Goal: Information Seeking & Learning: Learn about a topic

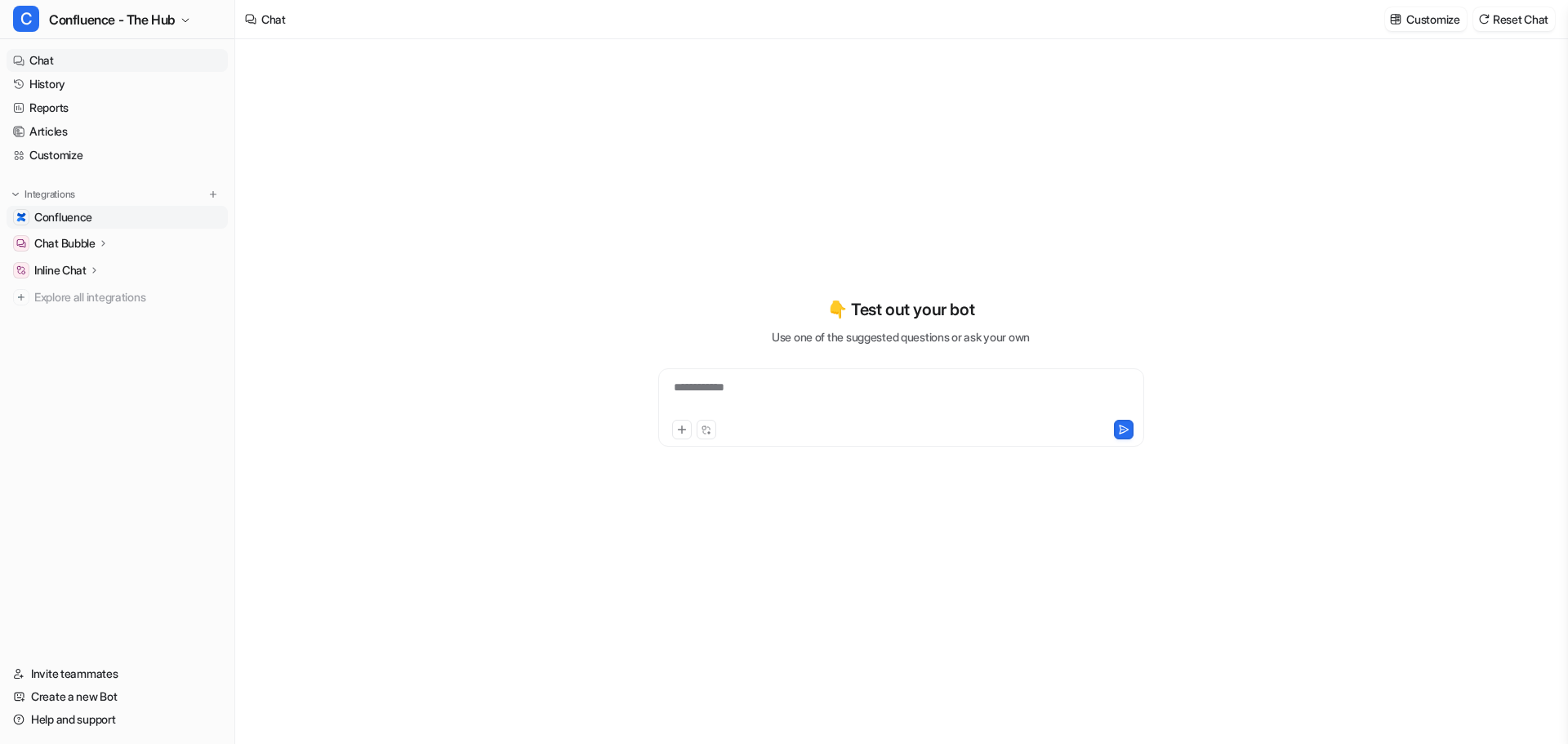
type textarea "**********"
click at [99, 219] on link "Confluence" at bounding box center [117, 217] width 221 height 23
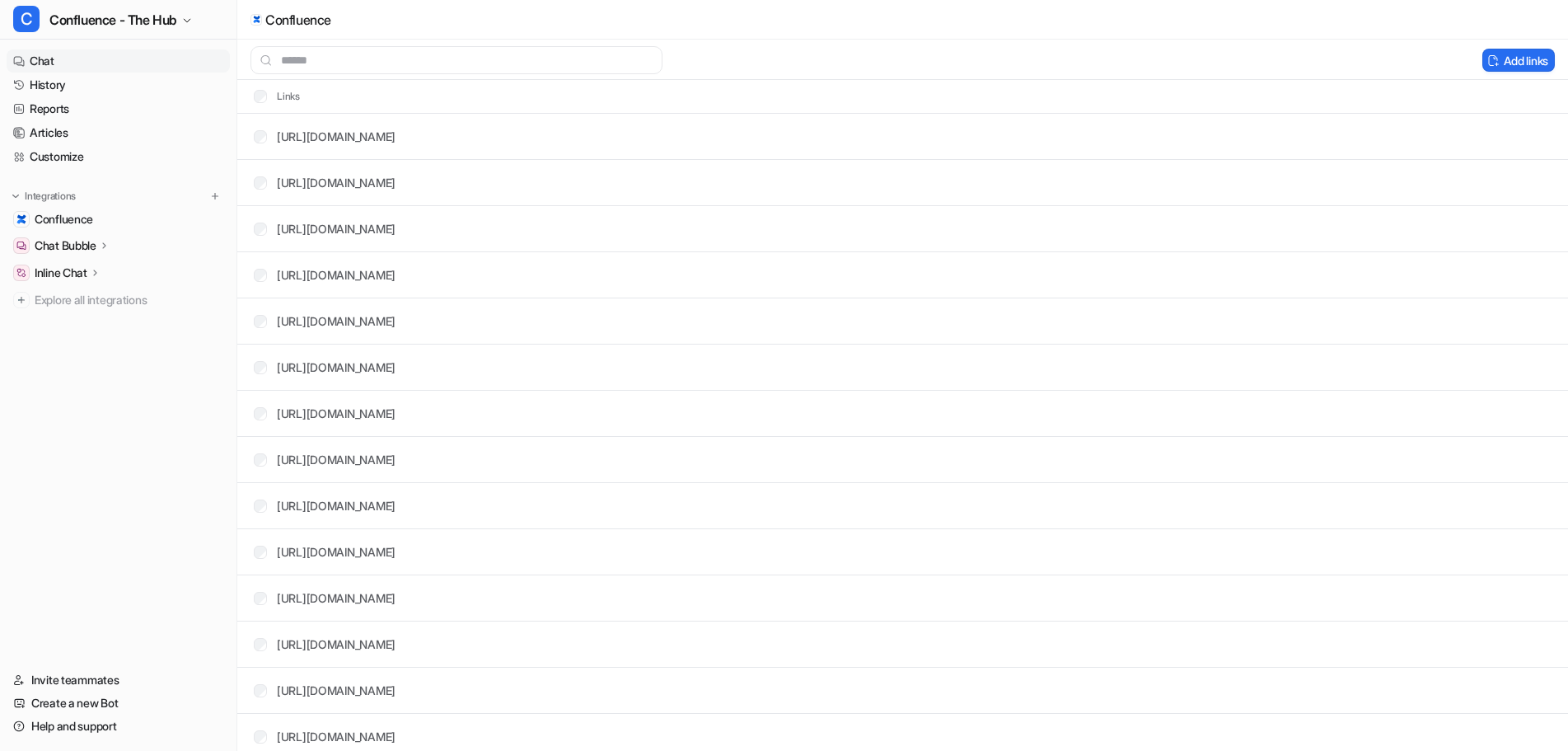
click at [39, 65] on link "Chat" at bounding box center [118, 62] width 223 height 23
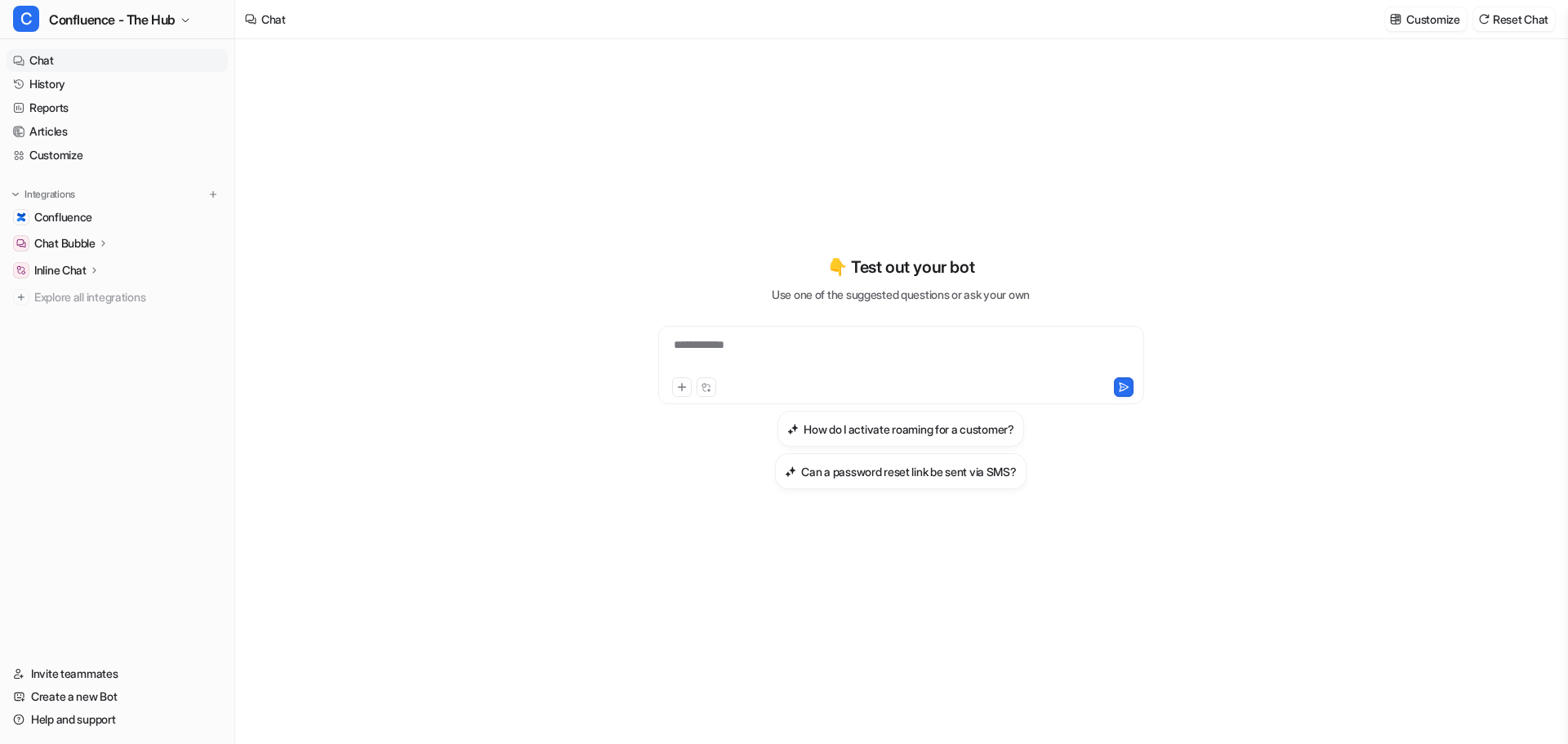
click at [109, 246] on icon at bounding box center [103, 242] width 12 height 13
click at [110, 246] on icon at bounding box center [103, 243] width 13 height 12
click at [99, 267] on icon at bounding box center [94, 269] width 12 height 13
click at [99, 267] on icon at bounding box center [94, 270] width 13 height 12
click at [65, 217] on span "Confluence" at bounding box center [63, 217] width 58 height 16
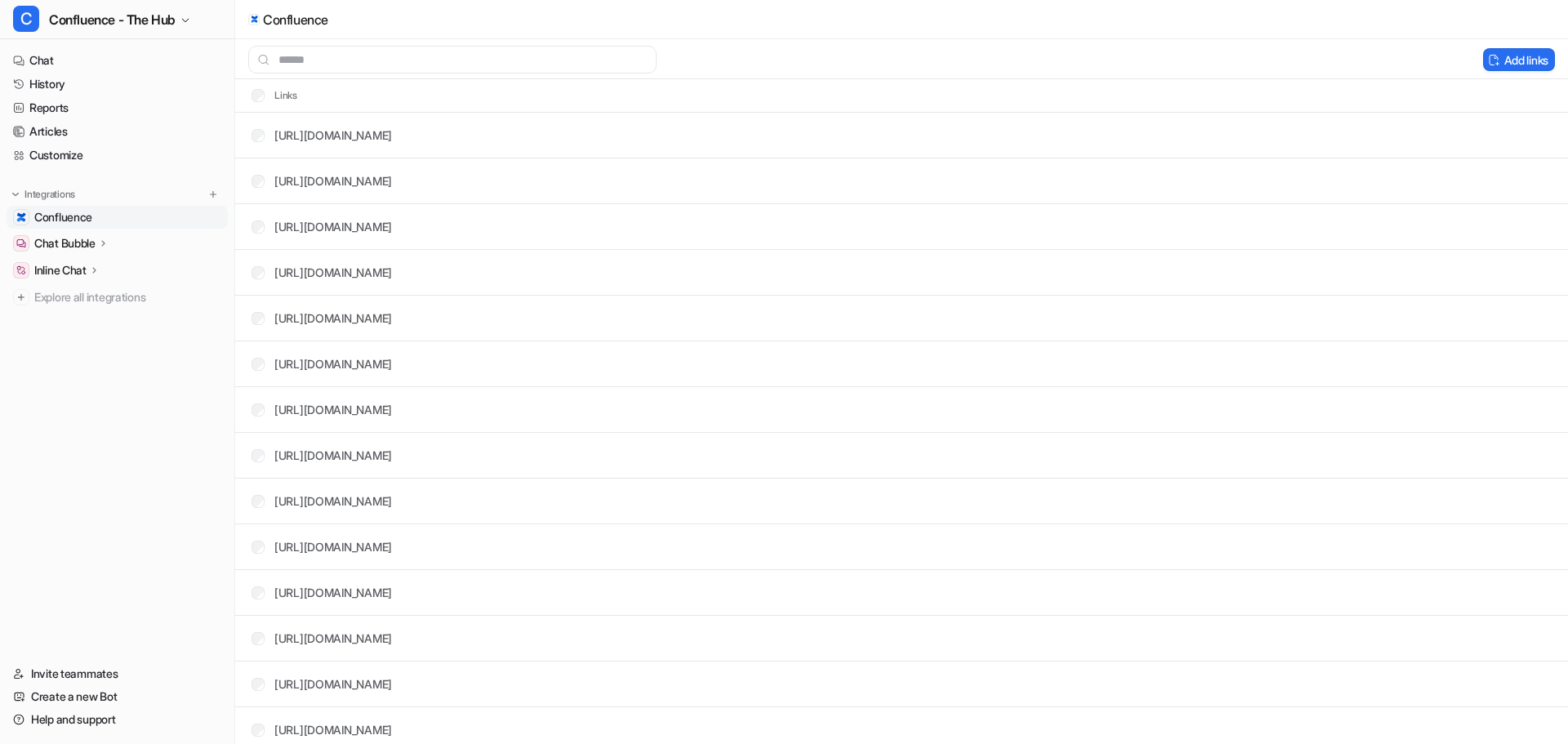
click at [37, 219] on span "Confluence" at bounding box center [63, 217] width 58 height 16
click at [43, 60] on link "Chat" at bounding box center [117, 61] width 221 height 23
click at [51, 85] on link "History" at bounding box center [117, 84] width 221 height 23
click at [47, 78] on link "History" at bounding box center [117, 84] width 221 height 23
click at [51, 88] on link "History" at bounding box center [117, 84] width 221 height 23
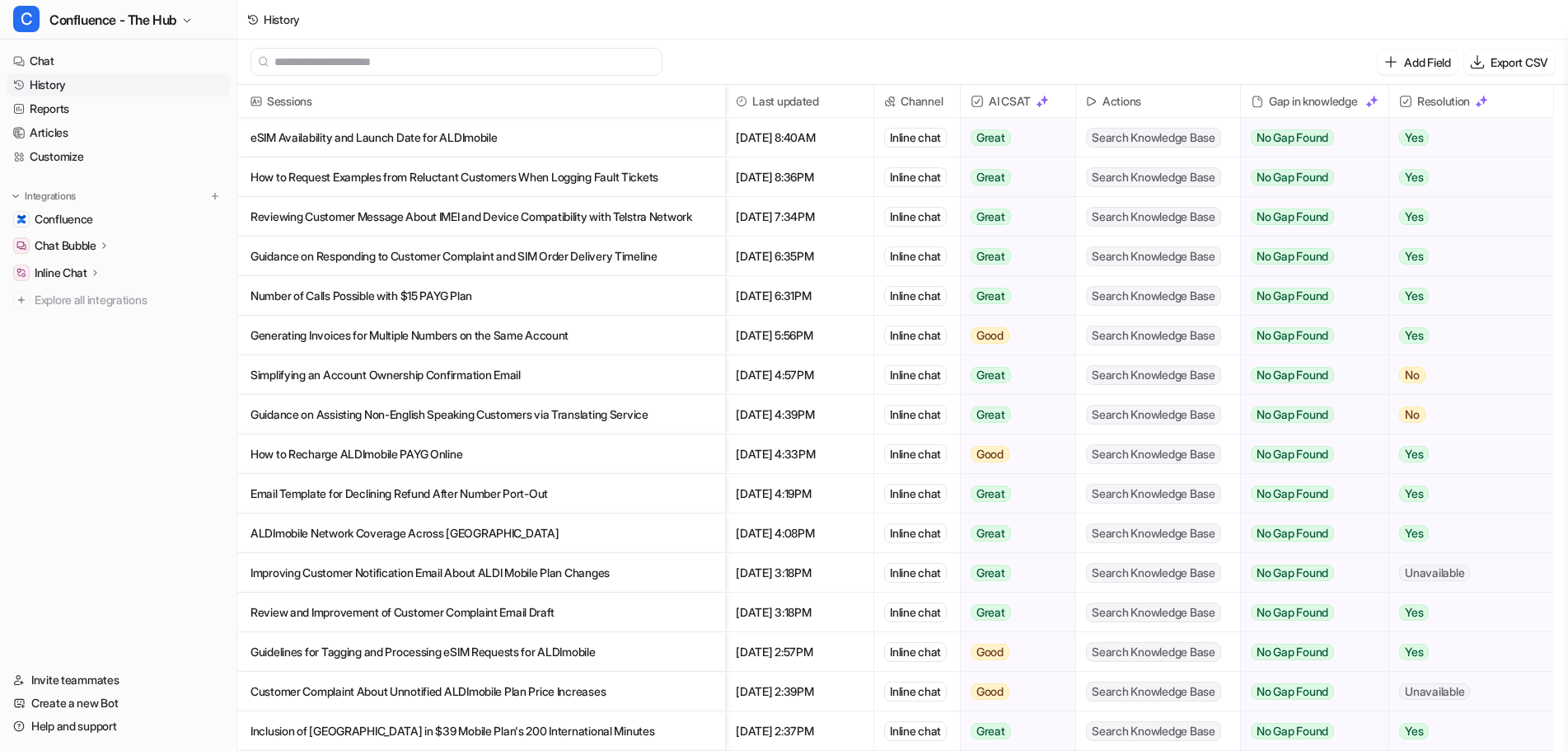
click at [477, 177] on p "How to Request Examples from Reluctant Customers When Logging Fault Tickets" at bounding box center [481, 177] width 461 height 39
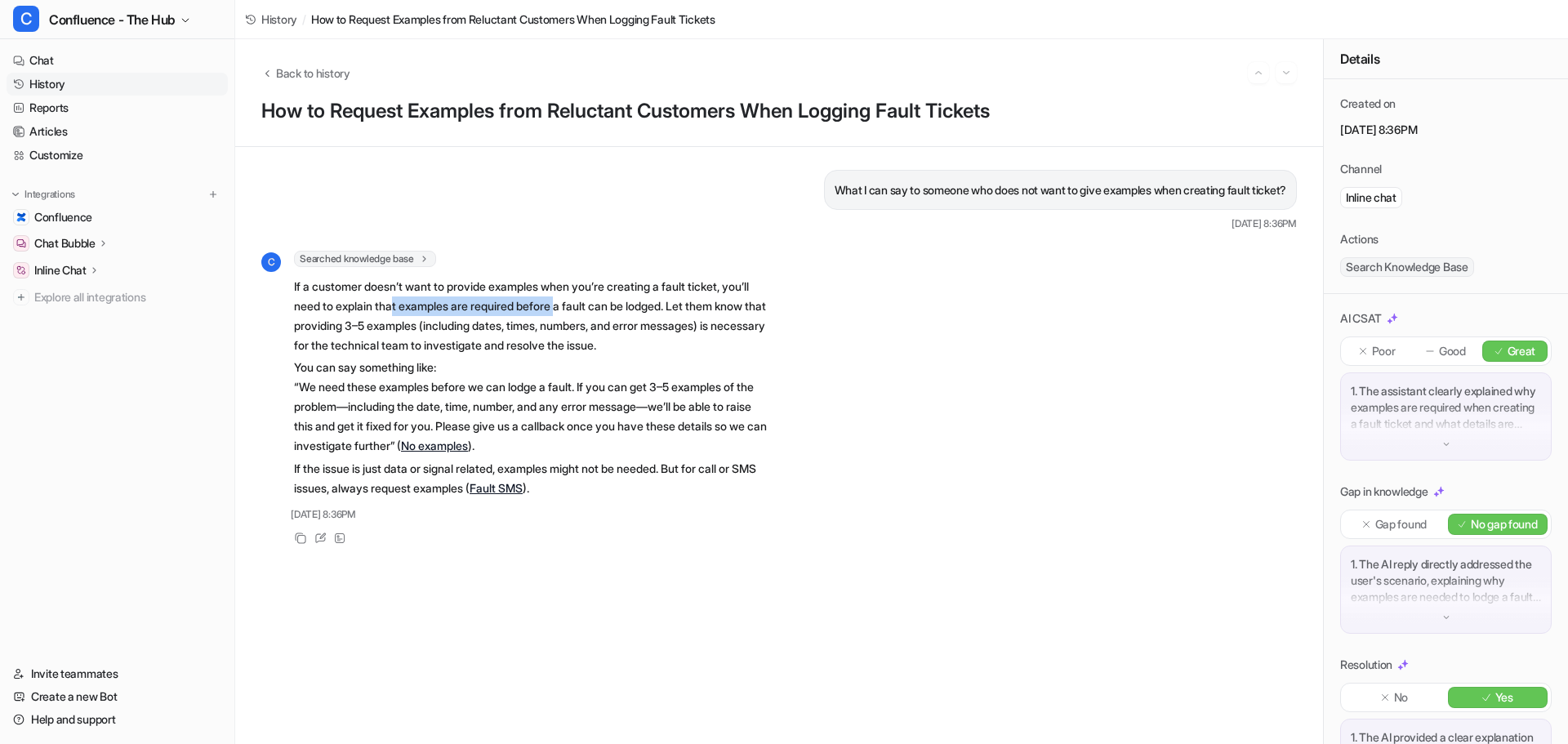
drag, startPoint x: 480, startPoint y: 327, endPoint x: 658, endPoint y: 336, distance: 178.2
click at [615, 332] on p "If a customer doesn’t want to provide examples when you’re creating a fault tic…" at bounding box center [532, 316] width 478 height 78
drag, startPoint x: 658, startPoint y: 336, endPoint x: 595, endPoint y: 329, distance: 63.4
click at [595, 329] on p "If a customer doesn’t want to provide examples when you’re creating a fault tic…" at bounding box center [532, 316] width 478 height 78
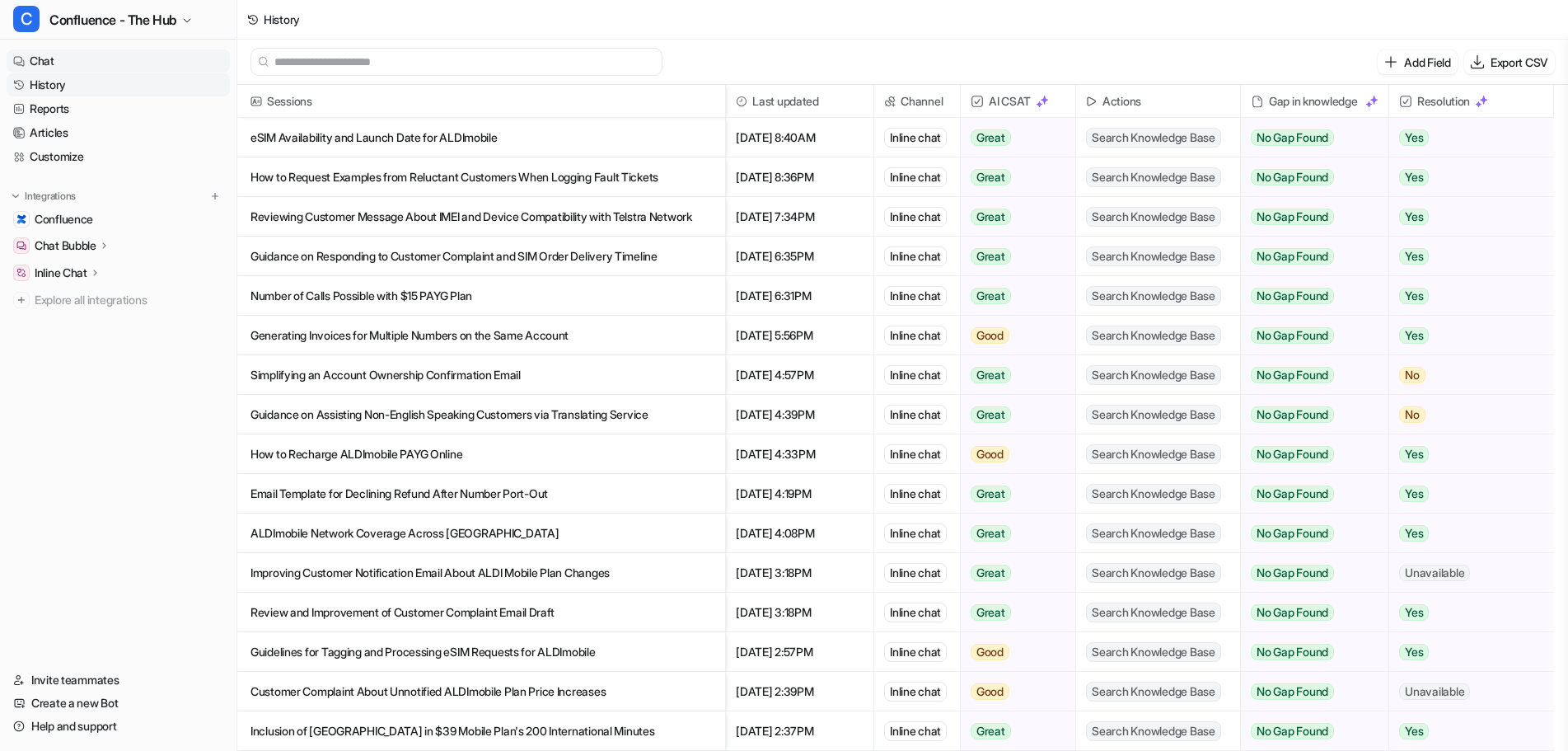
click at [63, 58] on link "Chat" at bounding box center [118, 62] width 223 height 23
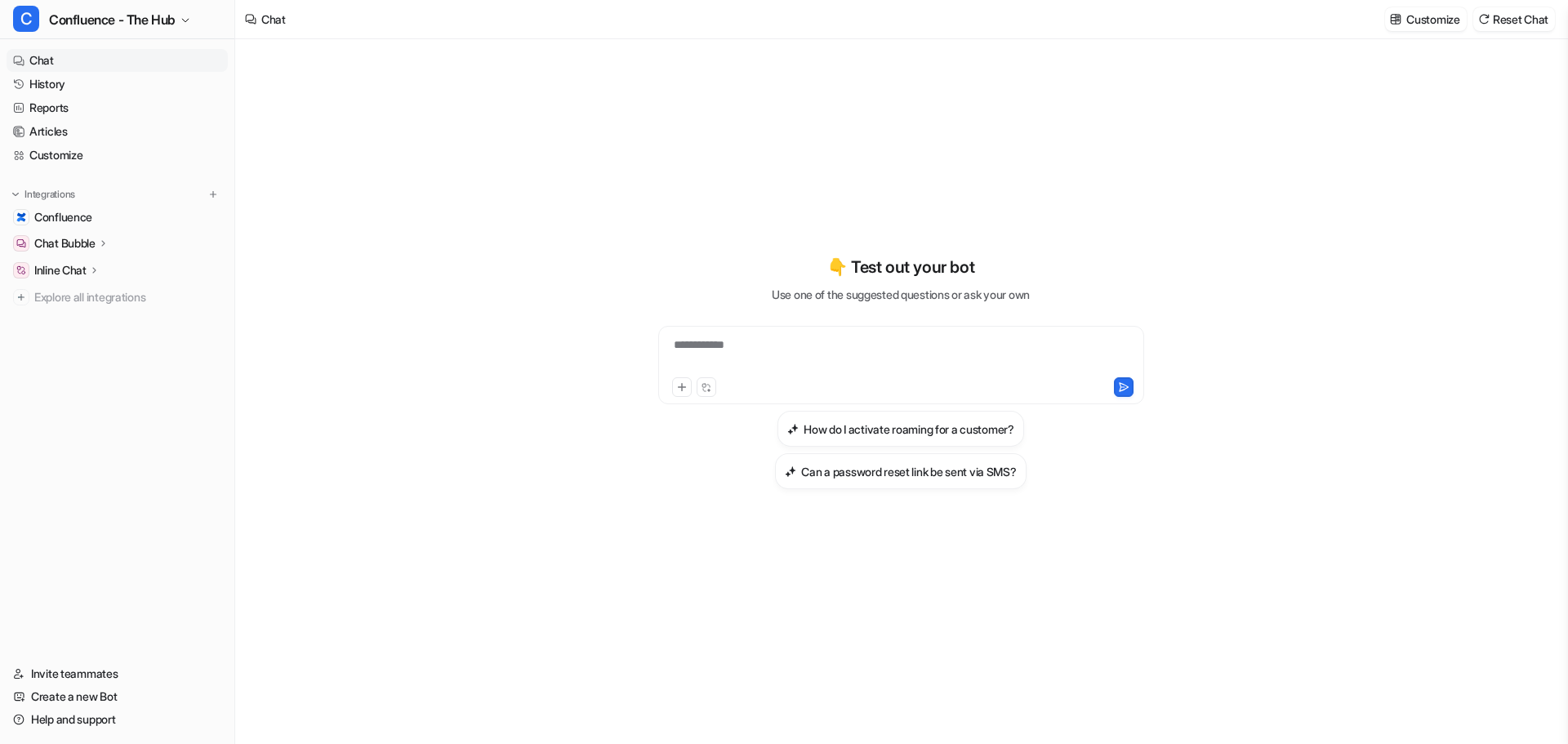
click at [759, 340] on div "**********" at bounding box center [901, 355] width 478 height 38
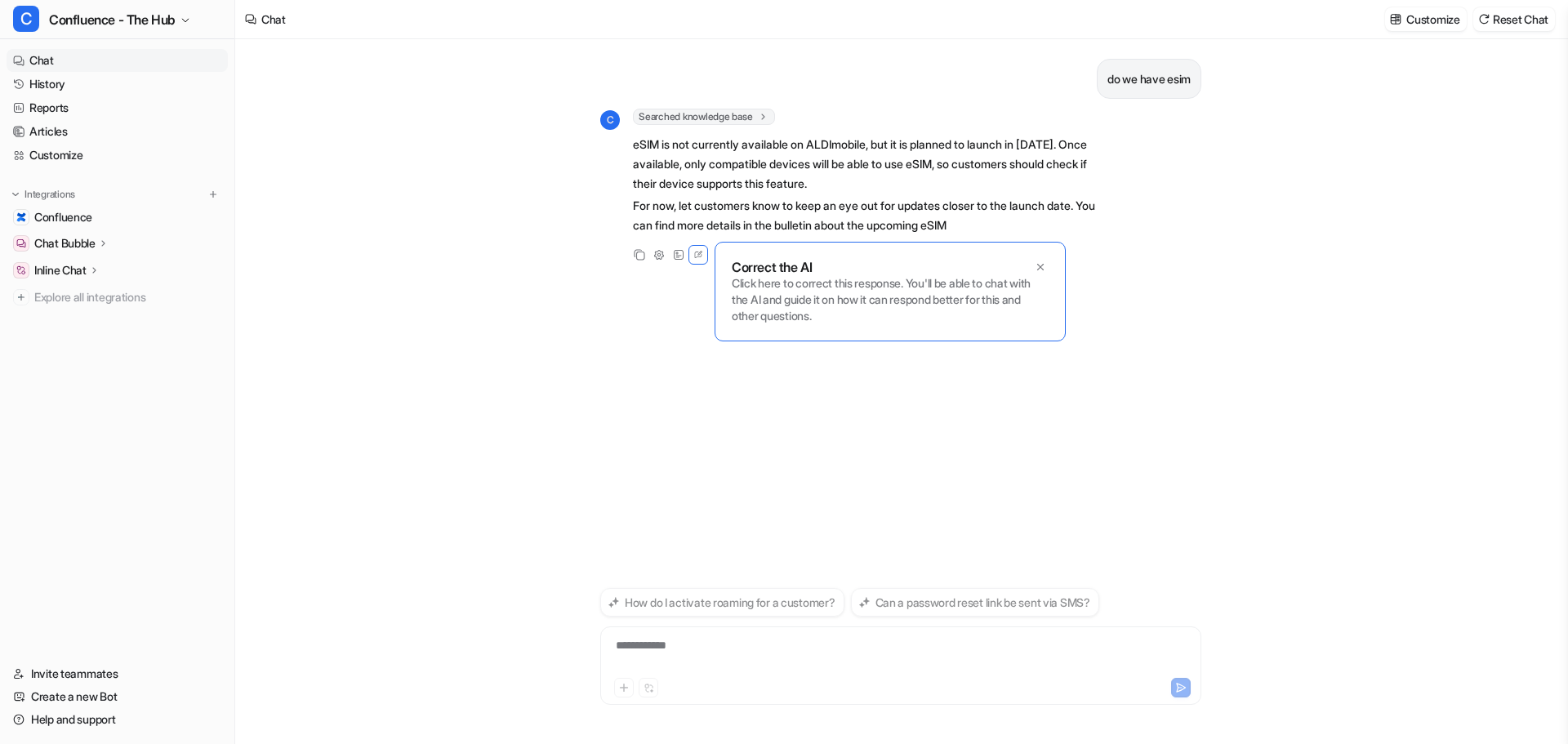
click at [1048, 250] on div "Correct the AI Click here to correct this response. You'll be able to chat with…" at bounding box center [891, 292] width 351 height 100
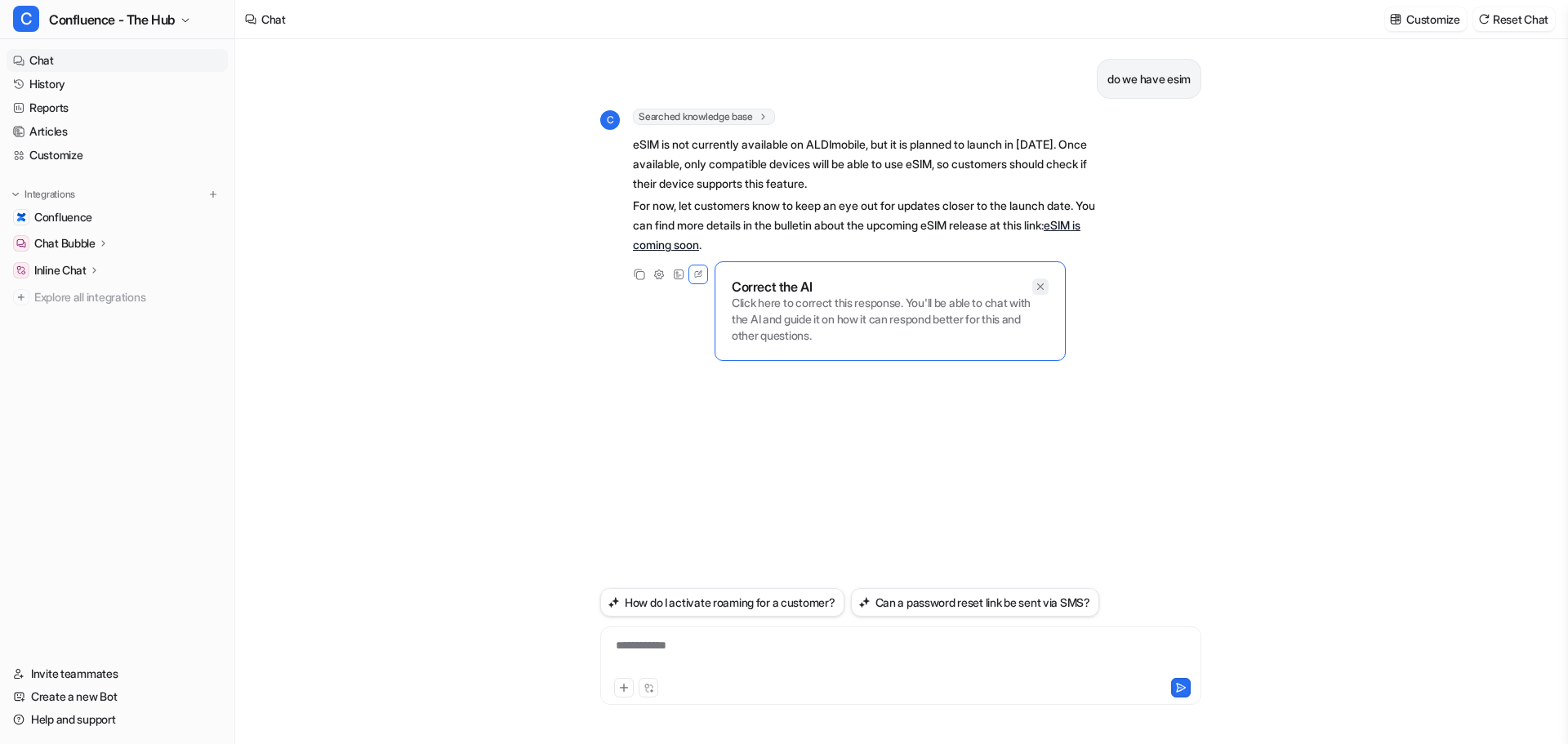
click at [1043, 283] on icon at bounding box center [1041, 287] width 12 height 12
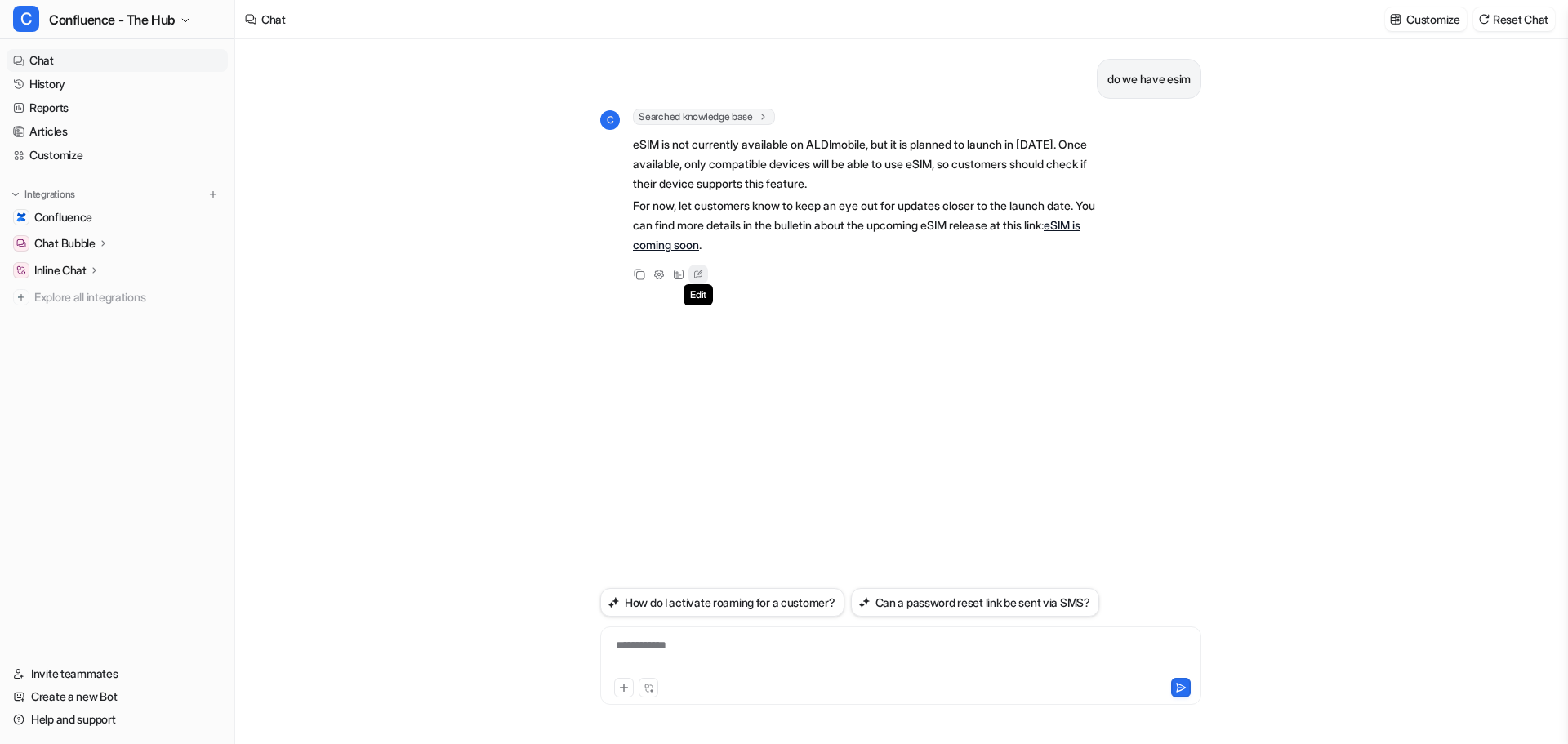
click at [702, 274] on icon at bounding box center [698, 274] width 8 height 8
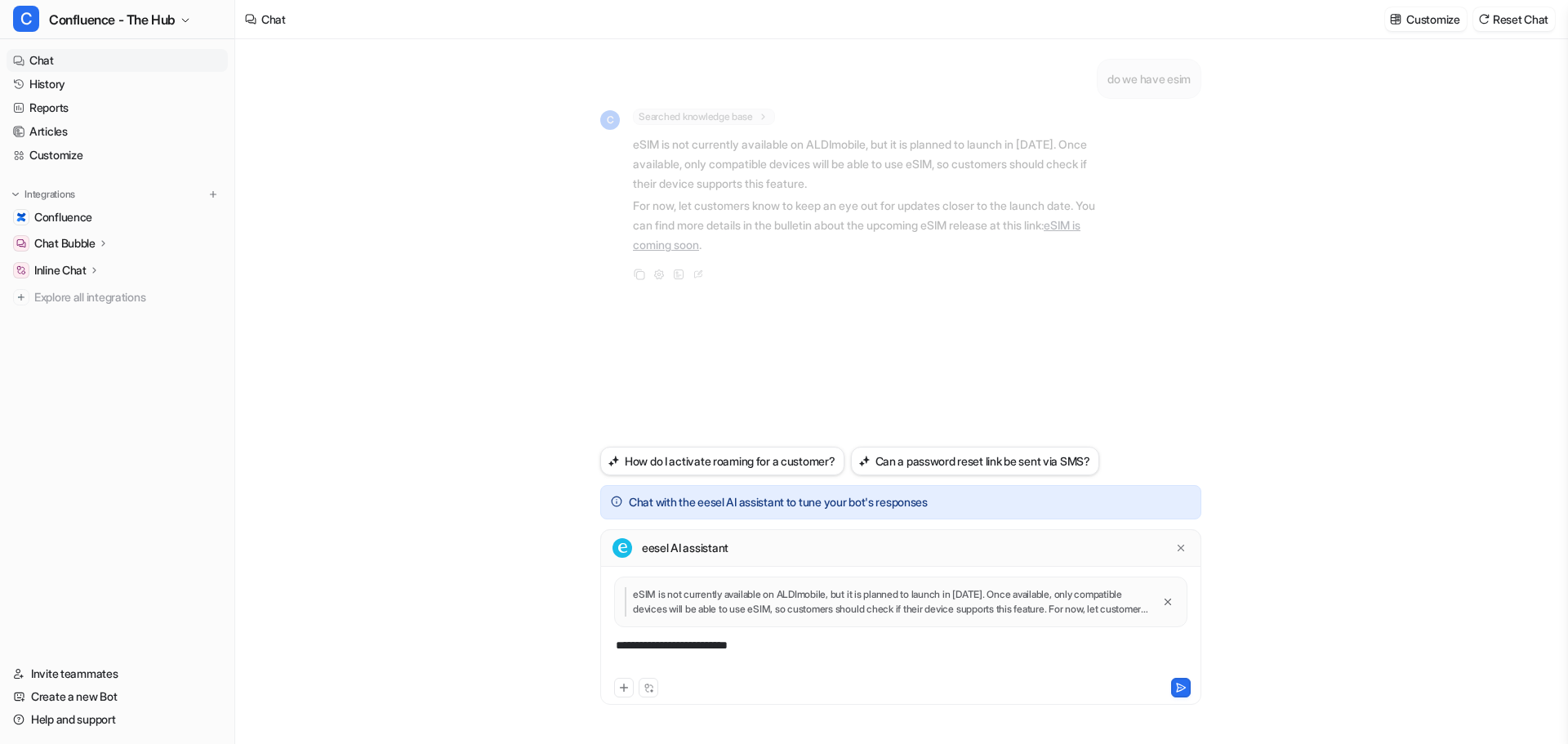
click at [817, 651] on div "**********" at bounding box center [901, 655] width 593 height 38
click at [741, 547] on div "eesel AI assistant" at bounding box center [901, 547] width 601 height 38
click at [787, 647] on div "**********" at bounding box center [901, 655] width 593 height 38
drag, startPoint x: 792, startPoint y: 648, endPoint x: 488, endPoint y: 624, distance: 304.9
click at [488, 624] on div "**********" at bounding box center [901, 390] width 1332 height 704
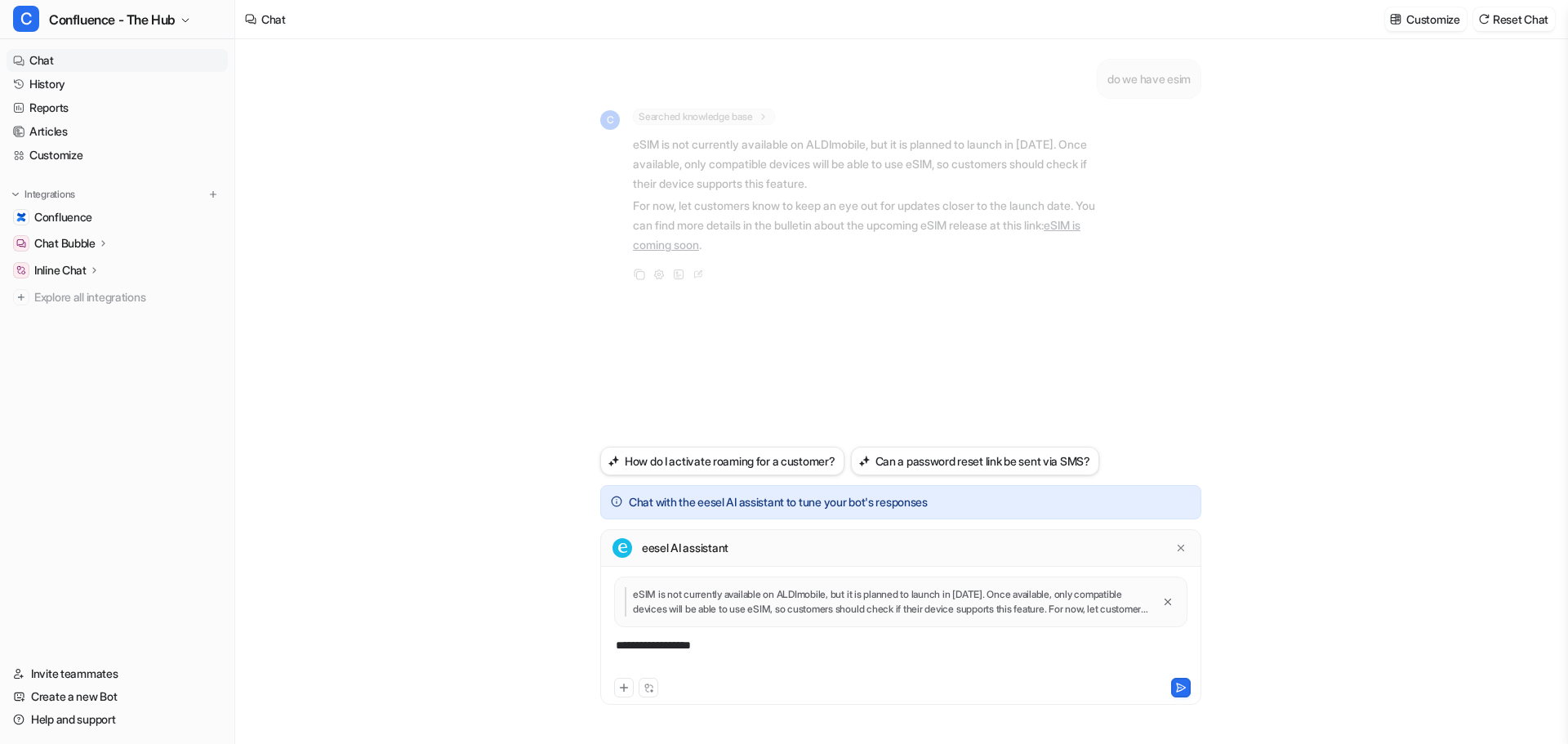
click at [746, 647] on div "**********" at bounding box center [901, 655] width 593 height 38
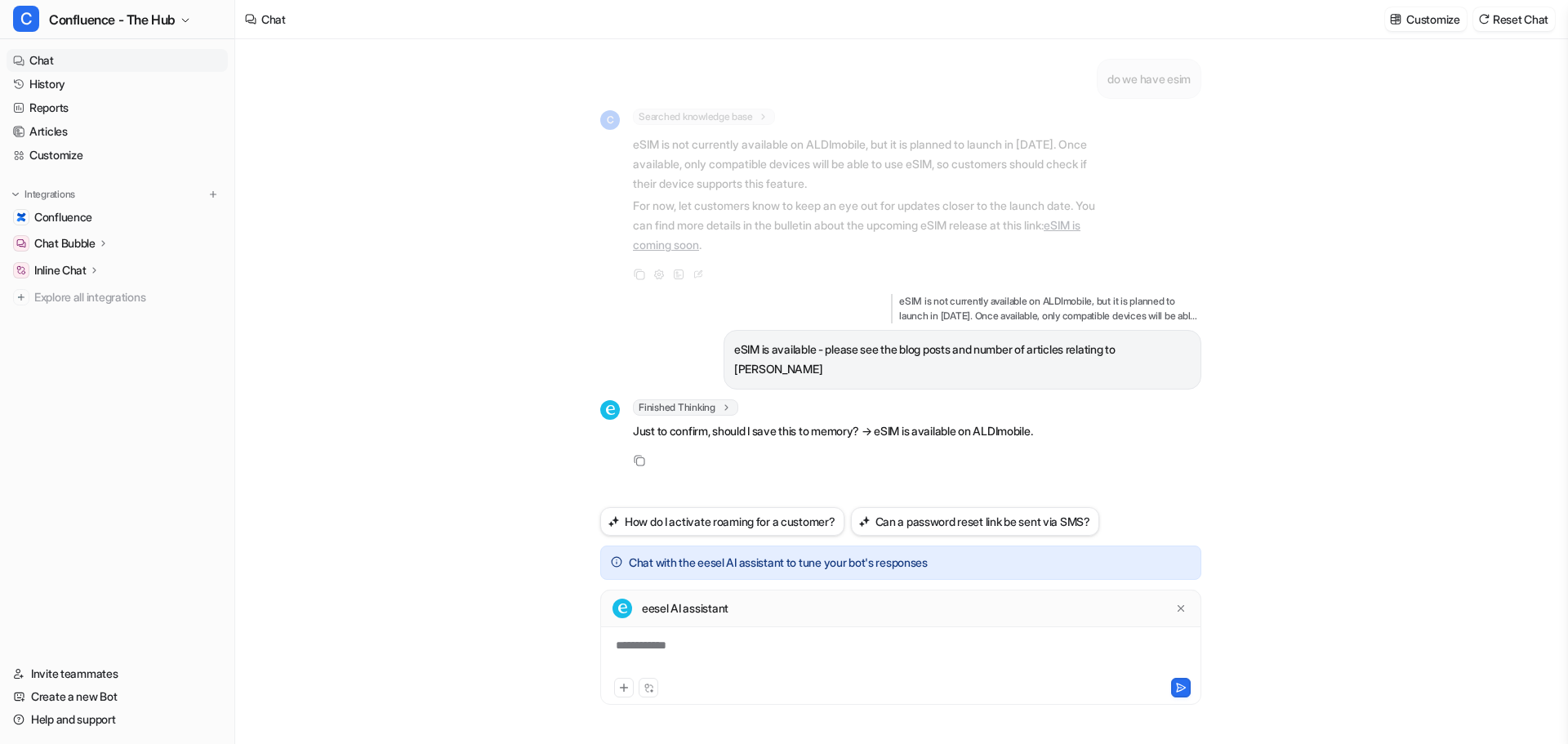
click at [744, 635] on div "**********" at bounding box center [901, 648] width 601 height 116
click at [729, 654] on div "**********" at bounding box center [901, 655] width 593 height 38
click at [744, 655] on div at bounding box center [901, 655] width 593 height 38
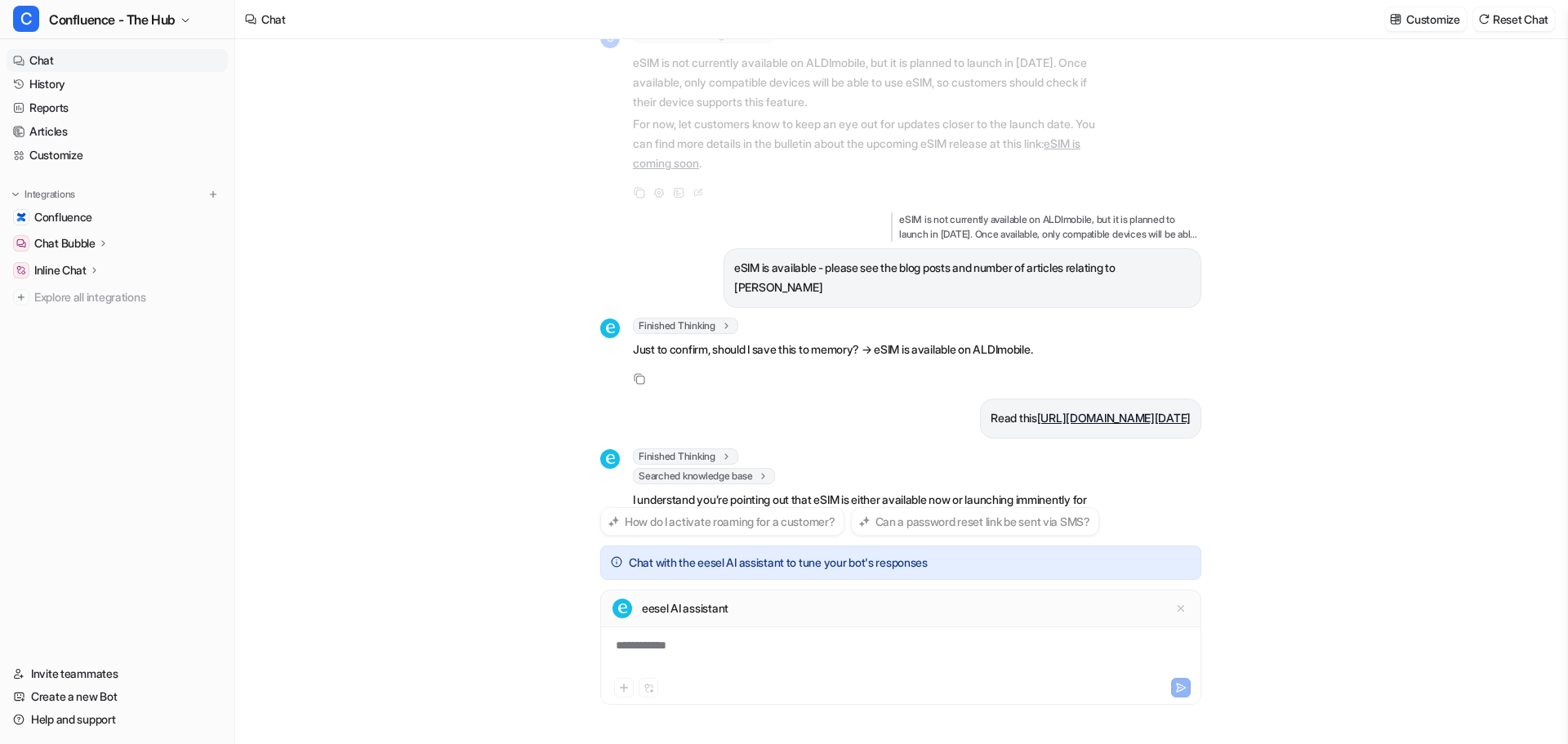
scroll to position [253, 0]
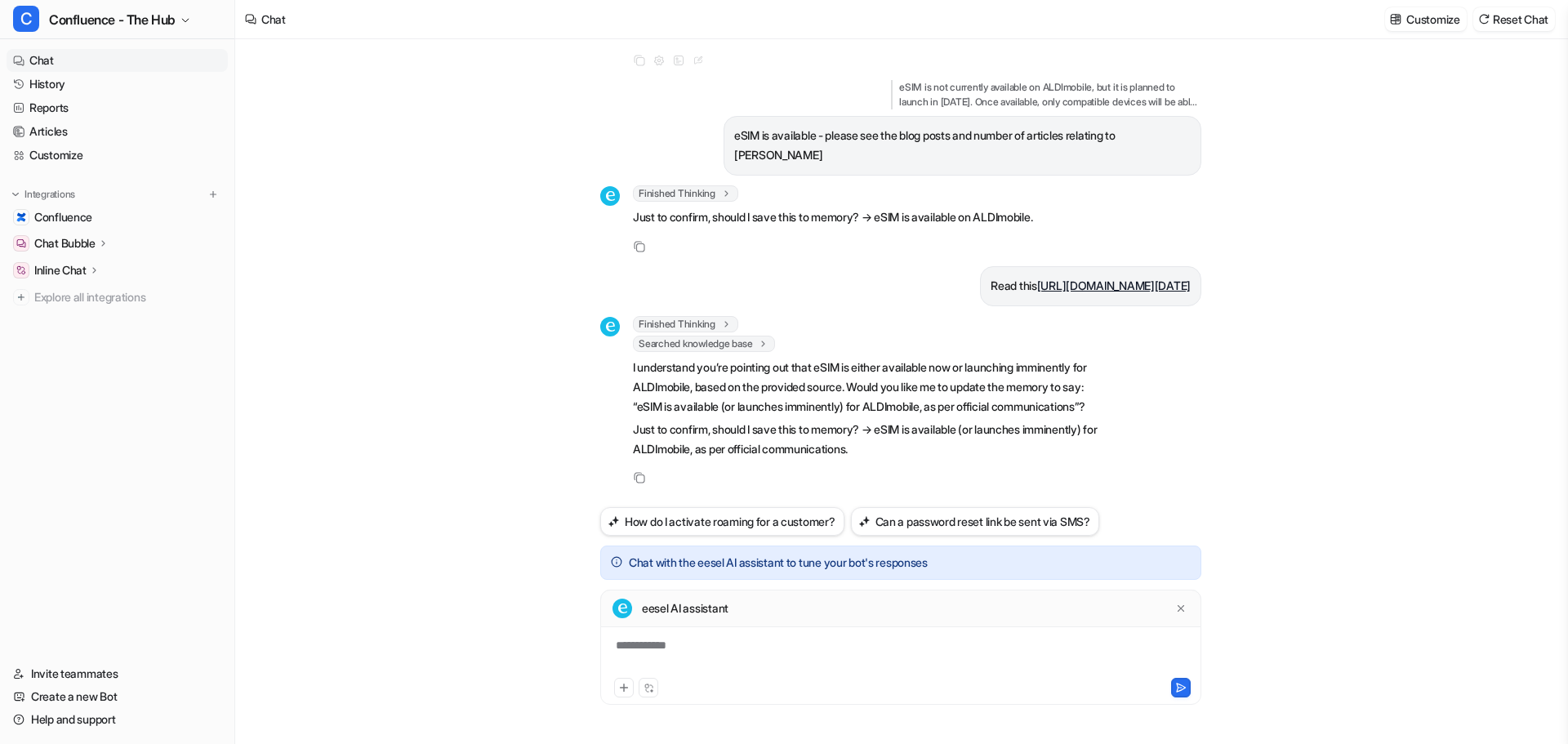
click at [698, 664] on div "**********" at bounding box center [901, 655] width 593 height 38
click at [699, 652] on div at bounding box center [901, 655] width 593 height 38
click at [684, 658] on div at bounding box center [901, 655] width 593 height 38
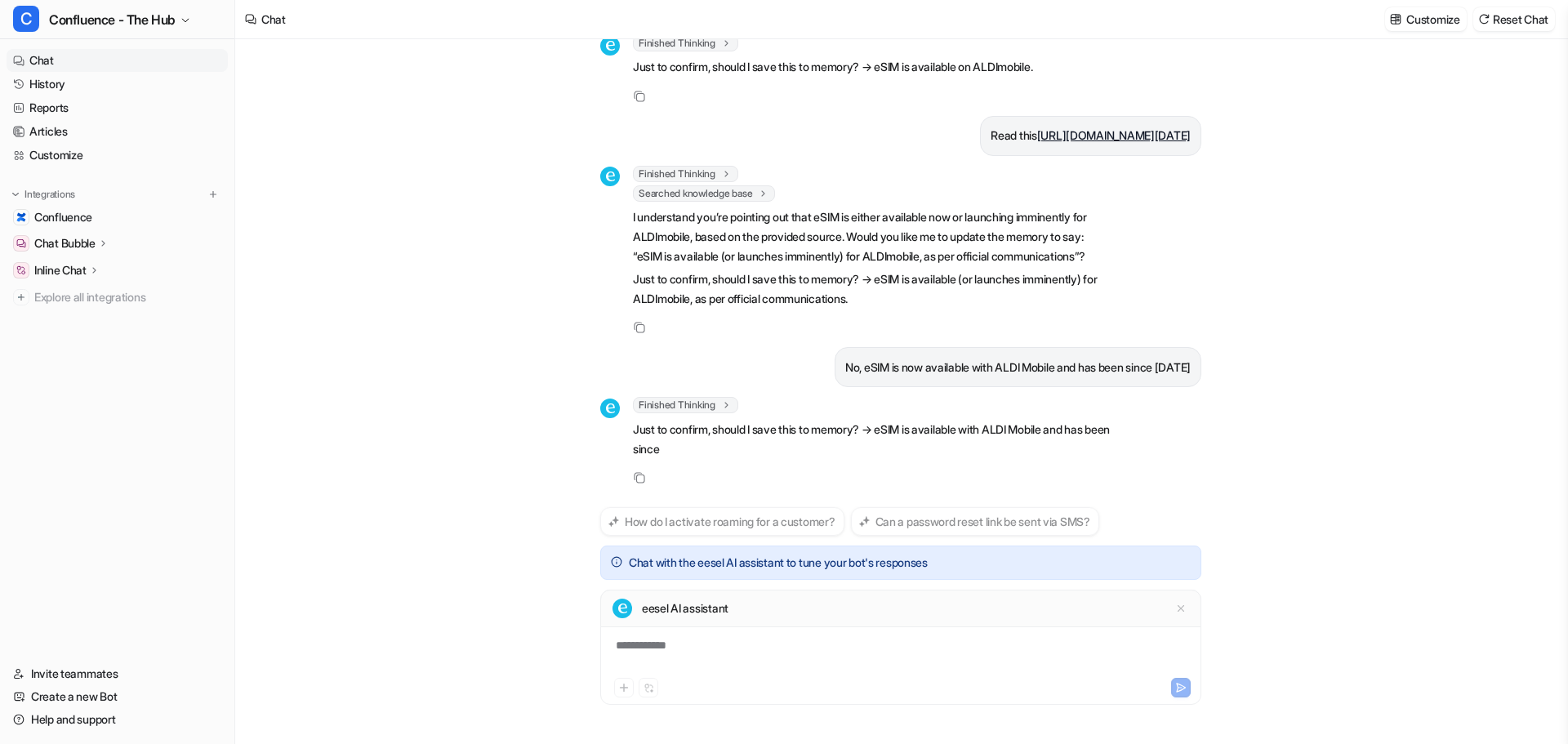
scroll to position [403, 0]
click at [664, 649] on div "**********" at bounding box center [901, 655] width 593 height 38
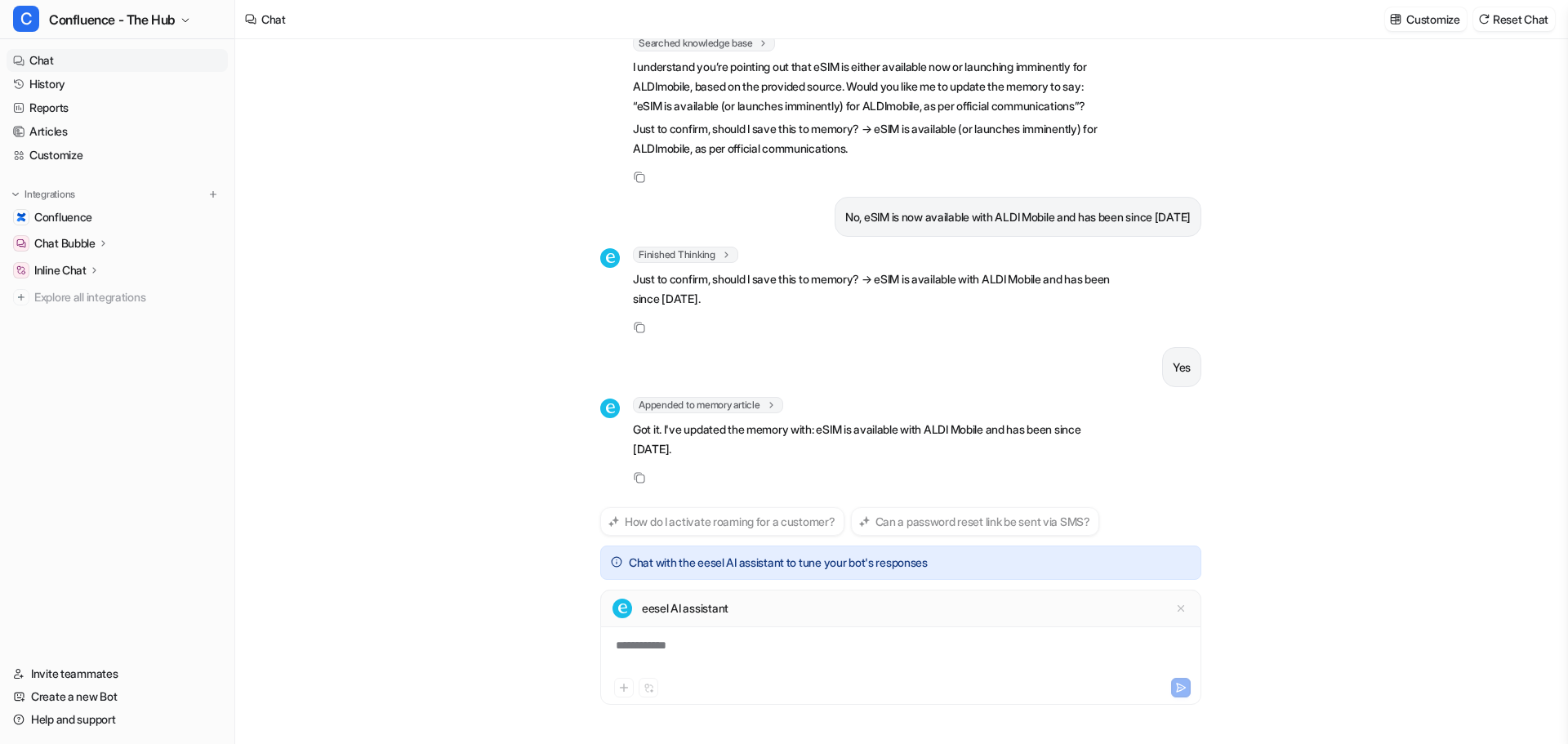
scroll to position [553, 0]
click at [735, 648] on div at bounding box center [901, 655] width 593 height 38
click at [1183, 604] on icon at bounding box center [1181, 608] width 12 height 12
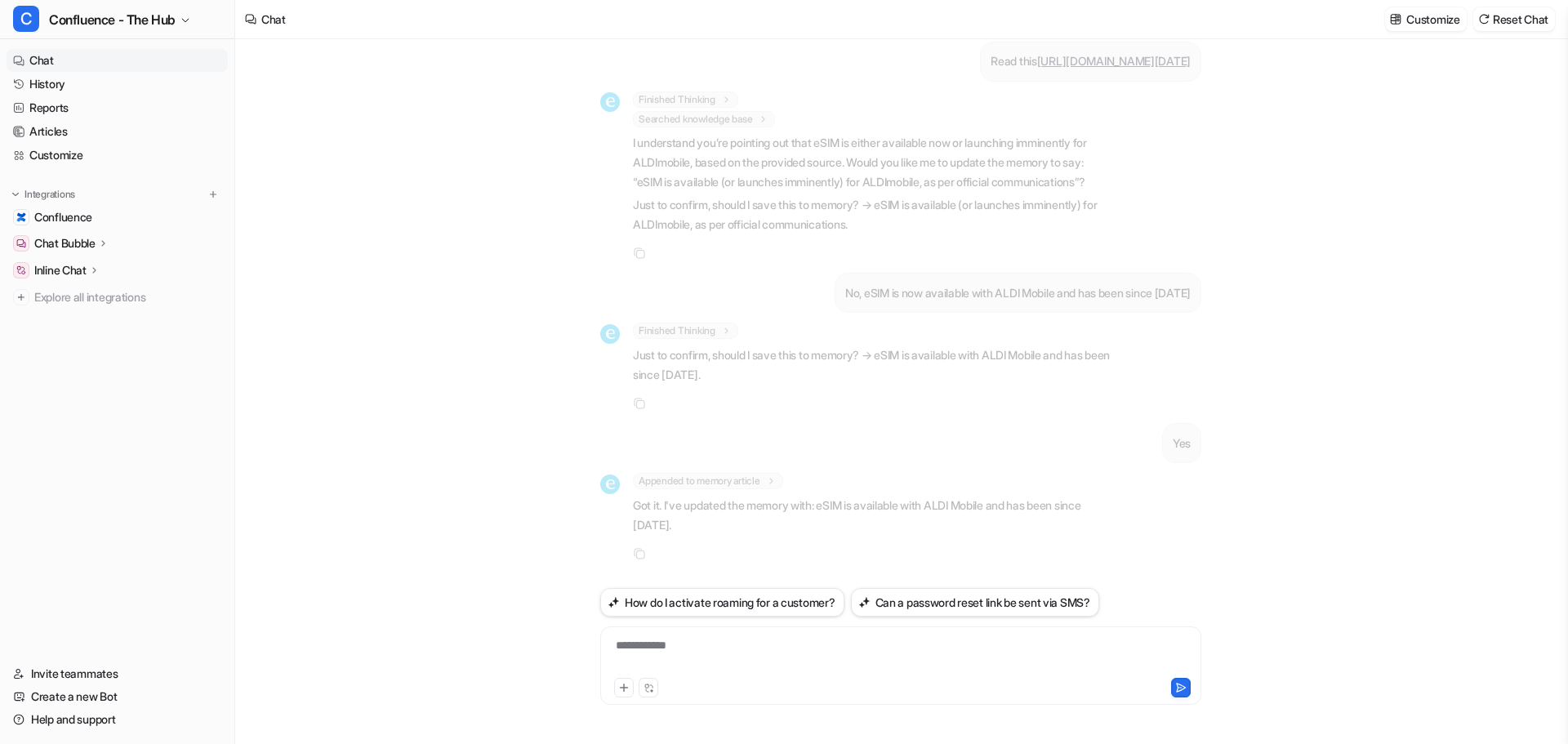
scroll to position [478, 0]
click at [848, 641] on div "**********" at bounding box center [901, 655] width 593 height 38
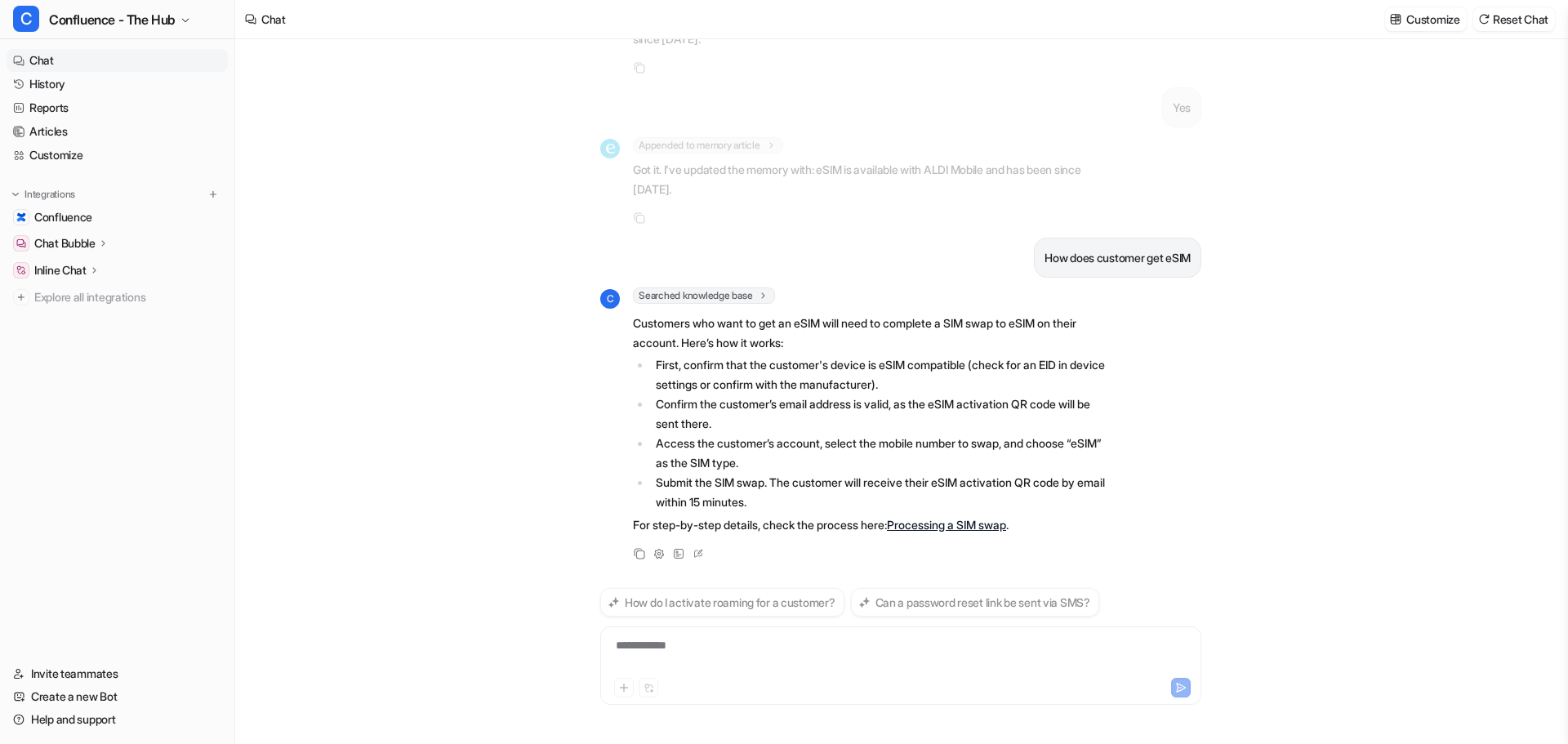
scroll to position [814, 0]
click at [846, 652] on div at bounding box center [901, 655] width 593 height 38
click at [697, 549] on icon at bounding box center [698, 552] width 16 height 21
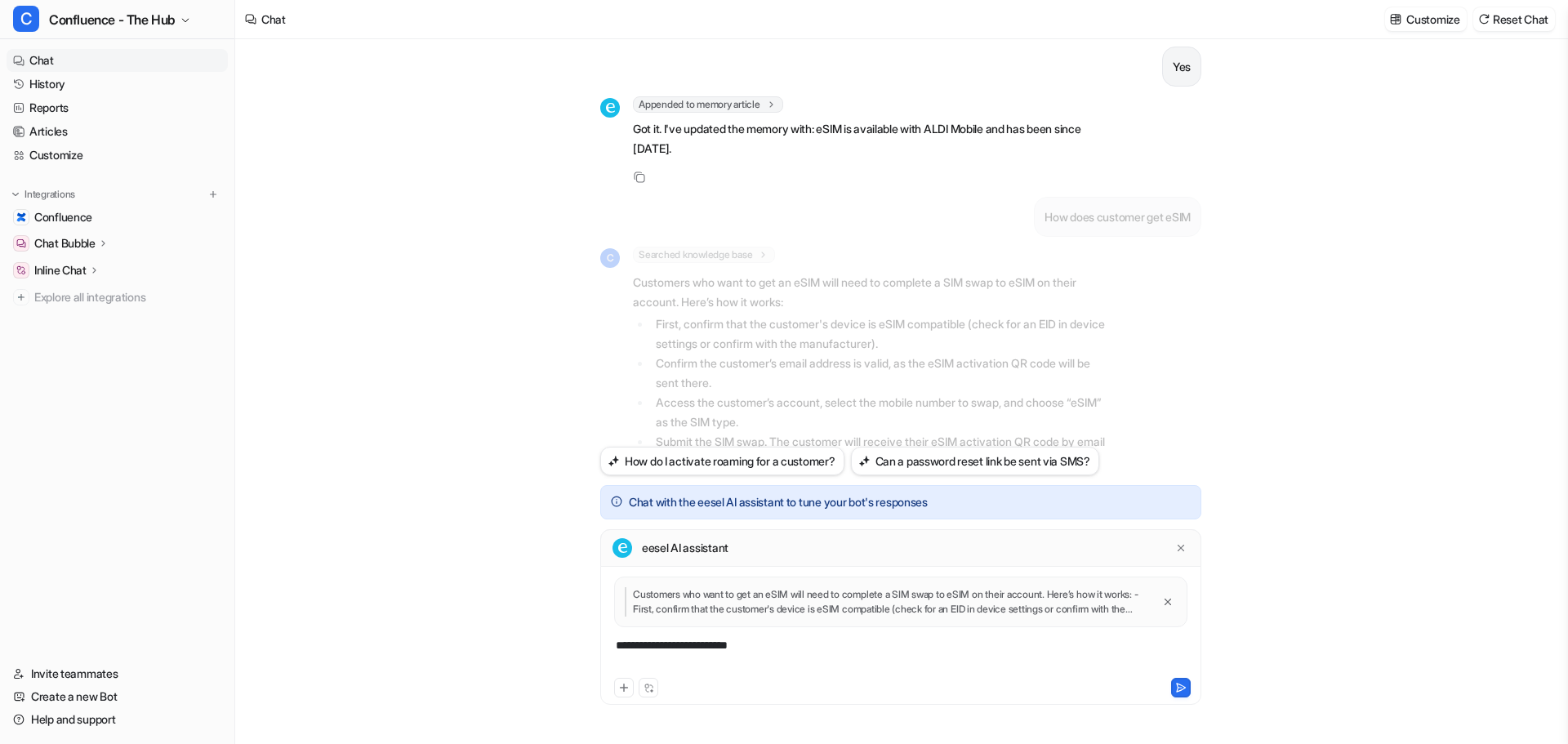
scroll to position [852, 0]
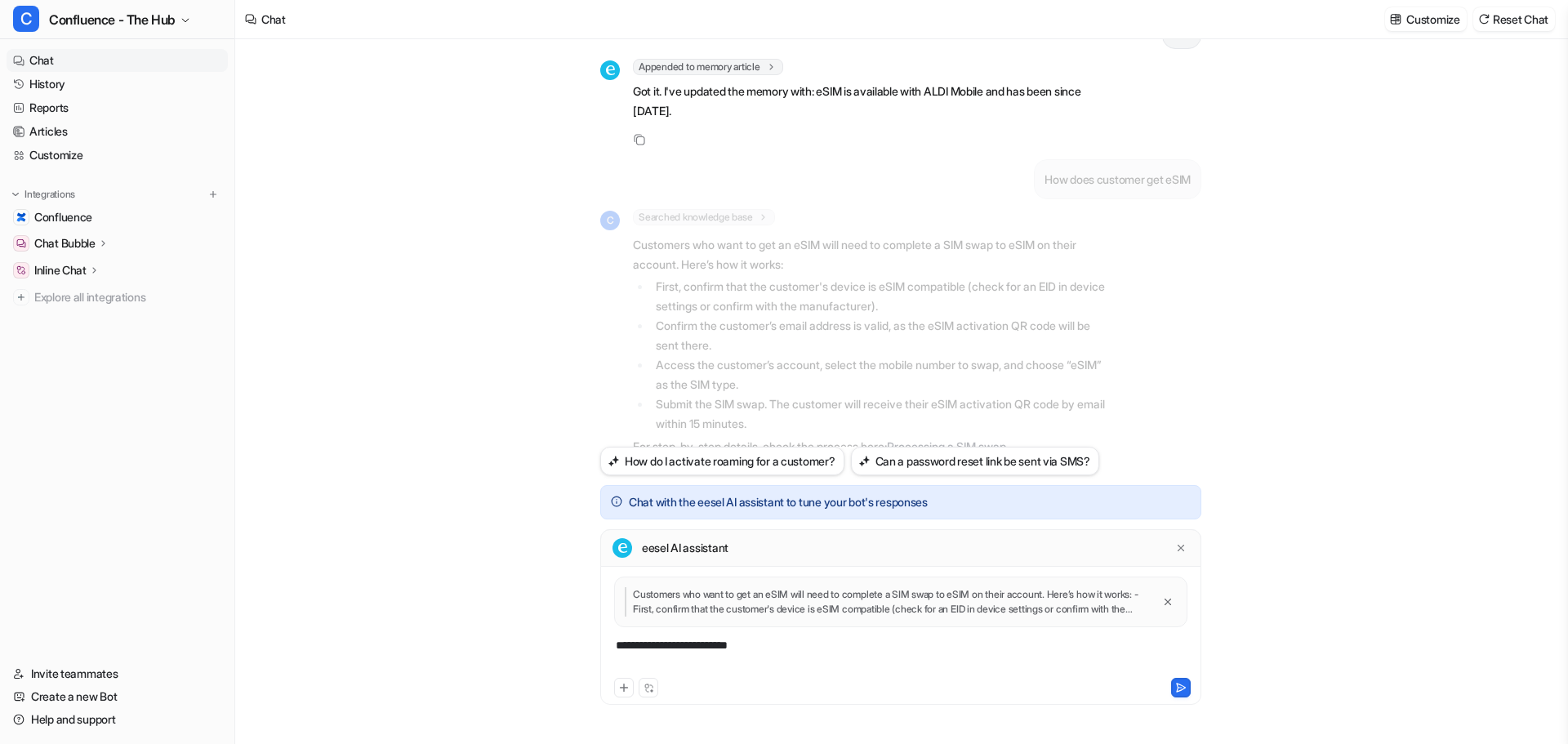
click at [1064, 655] on div "**********" at bounding box center [901, 655] width 593 height 38
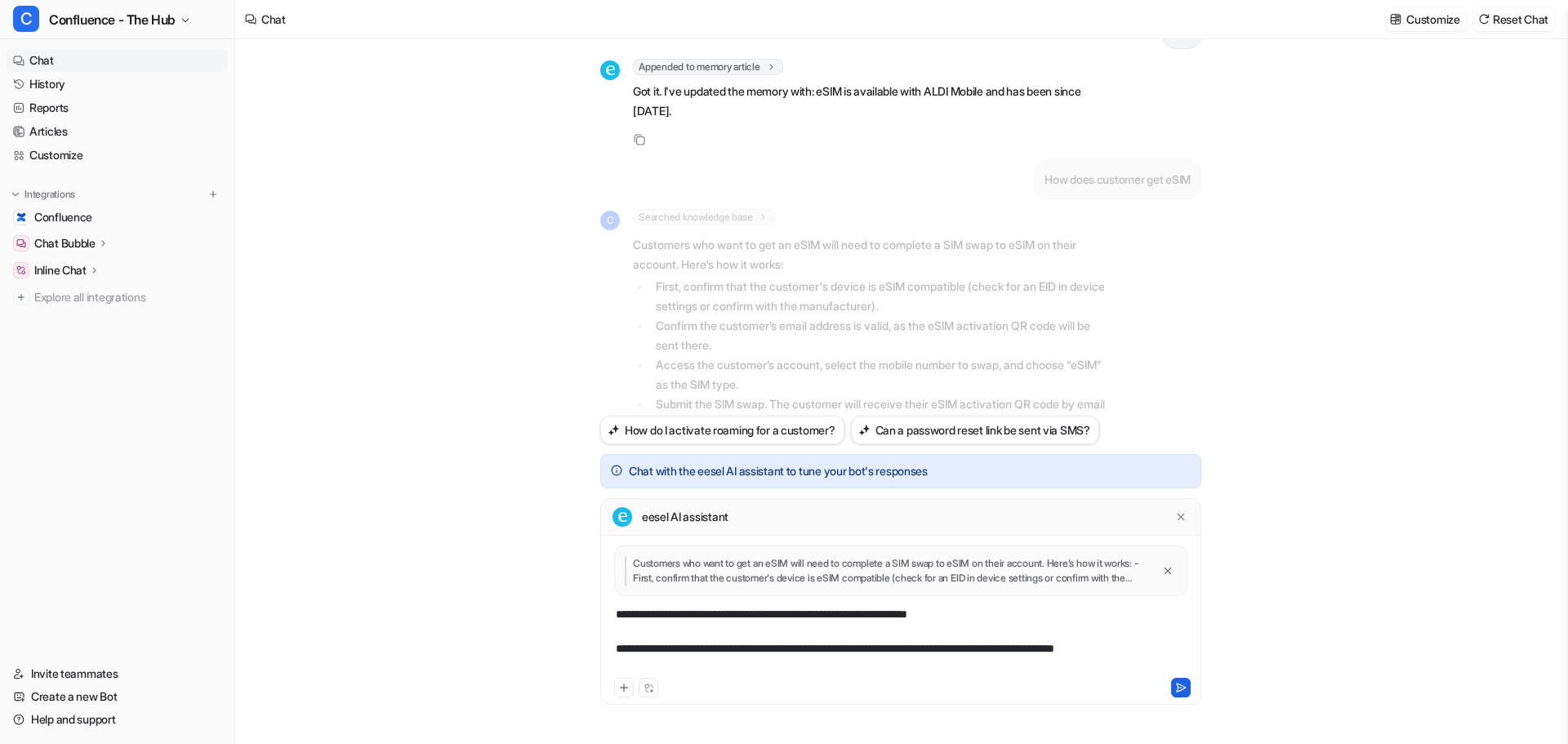
click at [1186, 679] on button at bounding box center [1181, 688] width 19 height 19
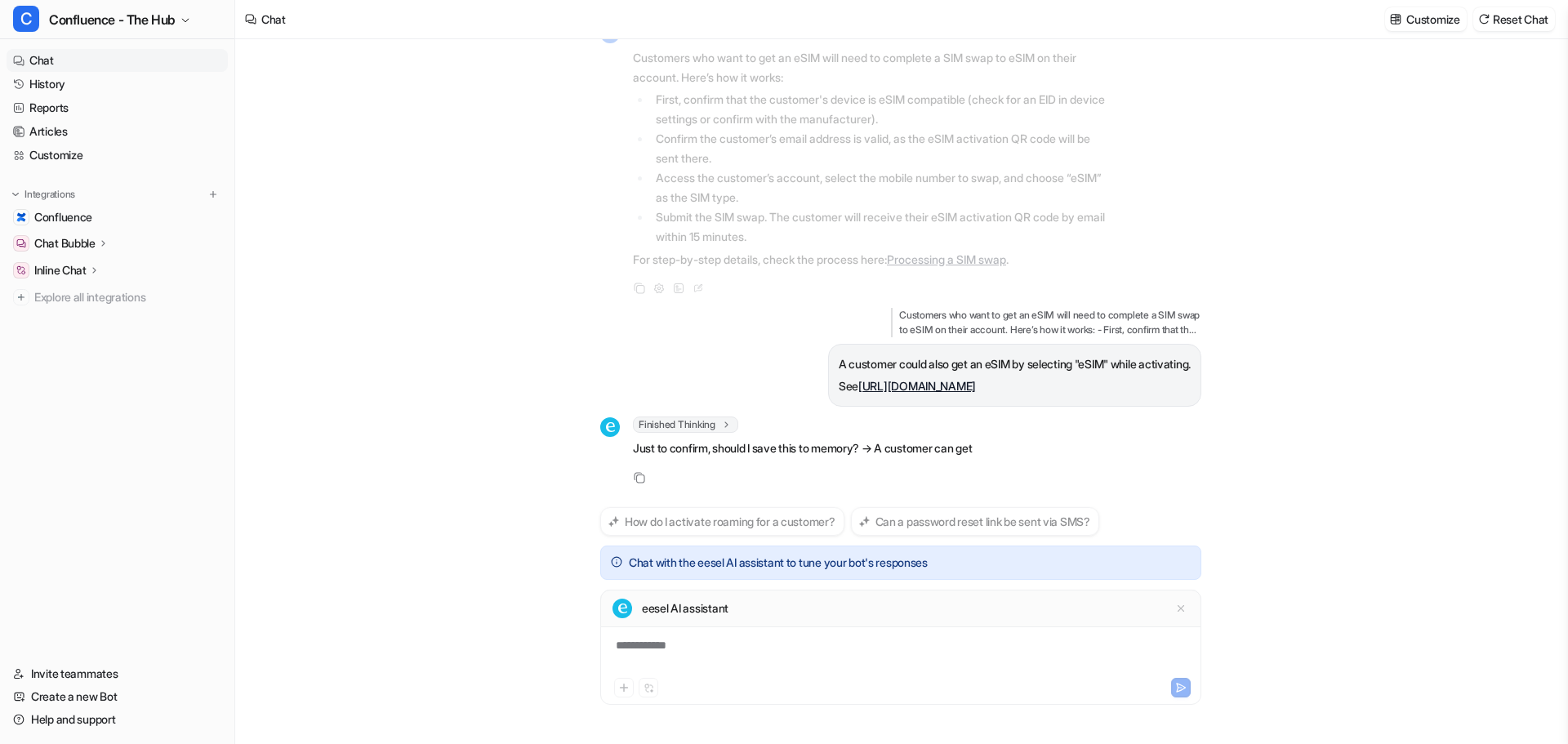
scroll to position [1118, 0]
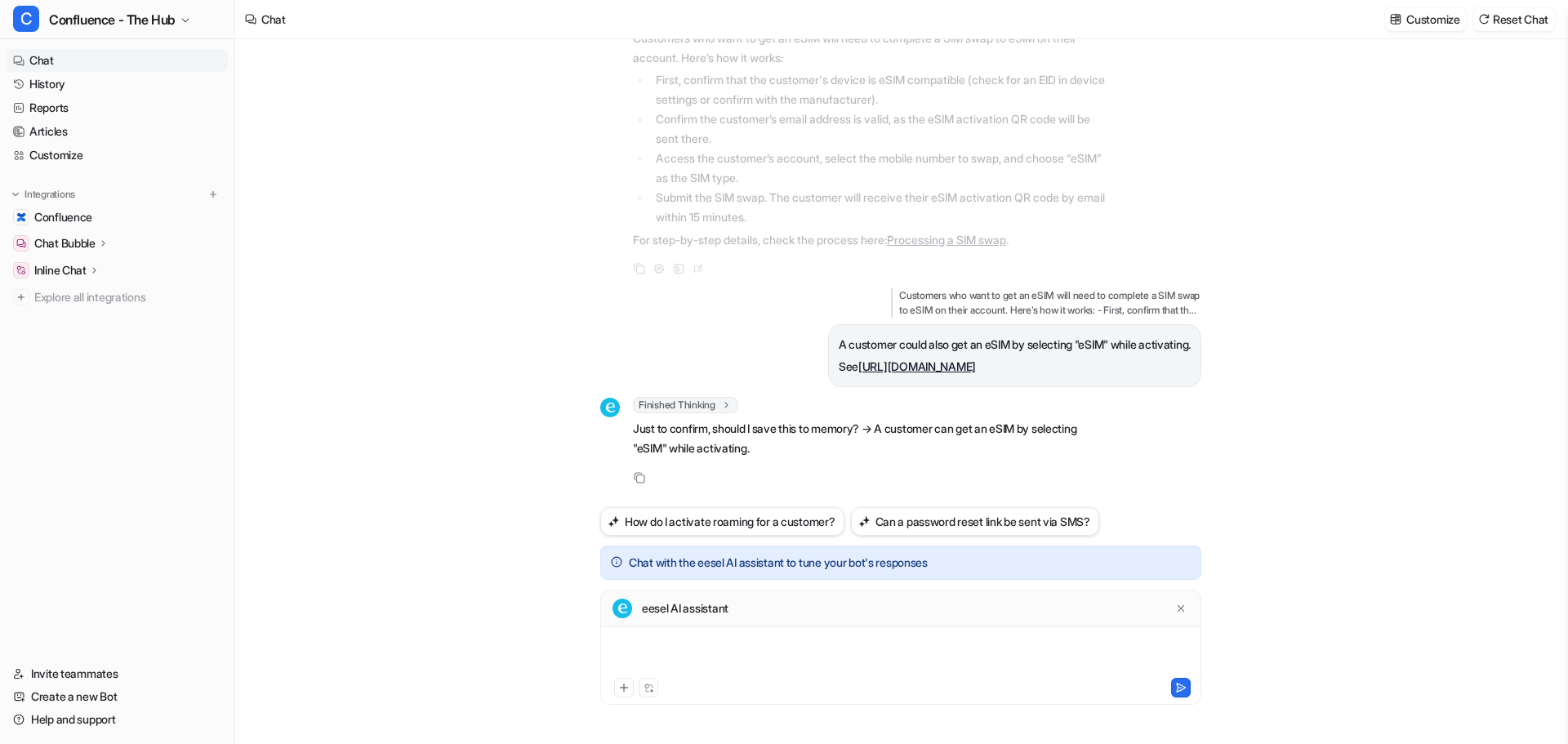
click at [731, 644] on div at bounding box center [901, 655] width 593 height 38
click at [725, 644] on div at bounding box center [901, 655] width 593 height 38
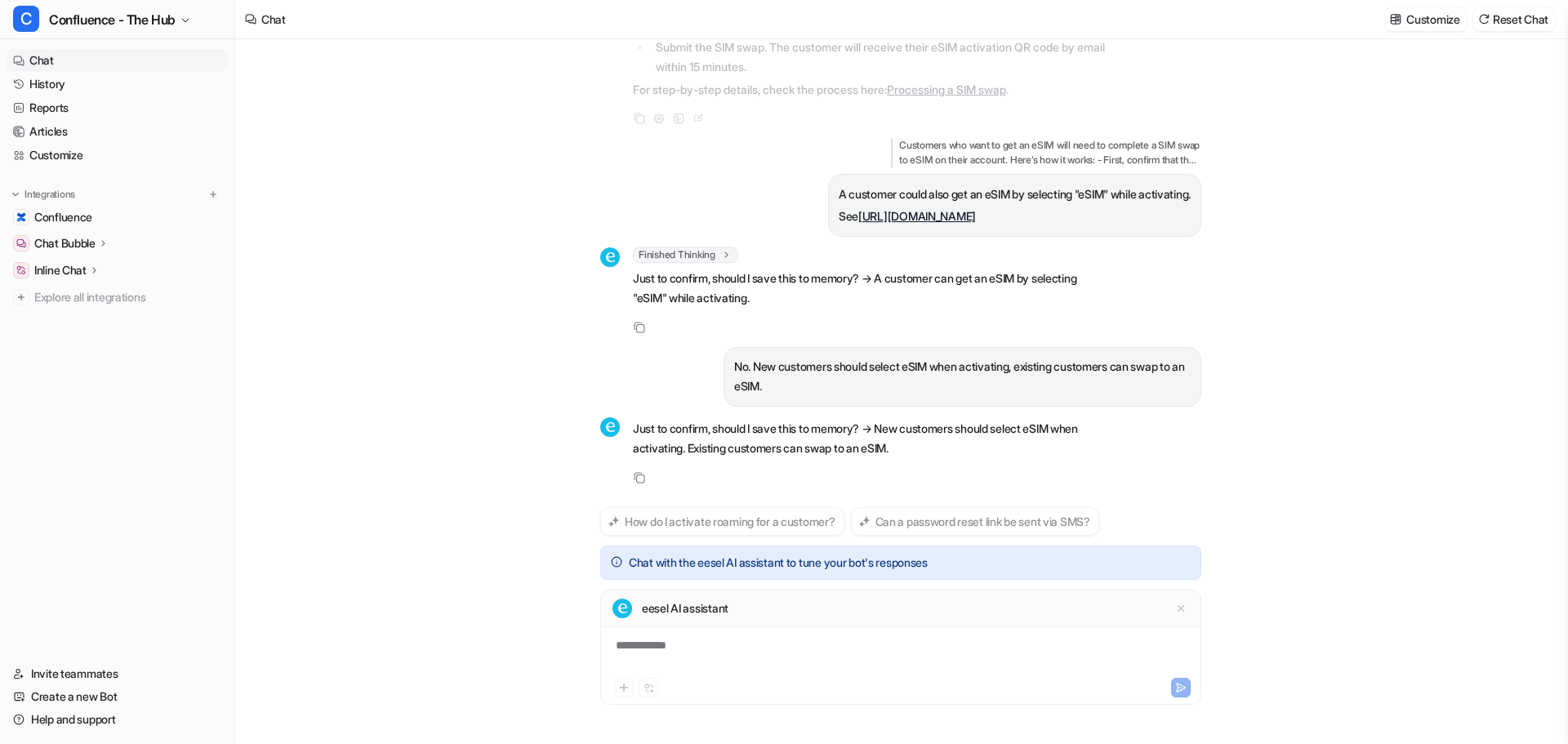
scroll to position [1268, 0]
click at [772, 656] on div at bounding box center [901, 655] width 593 height 38
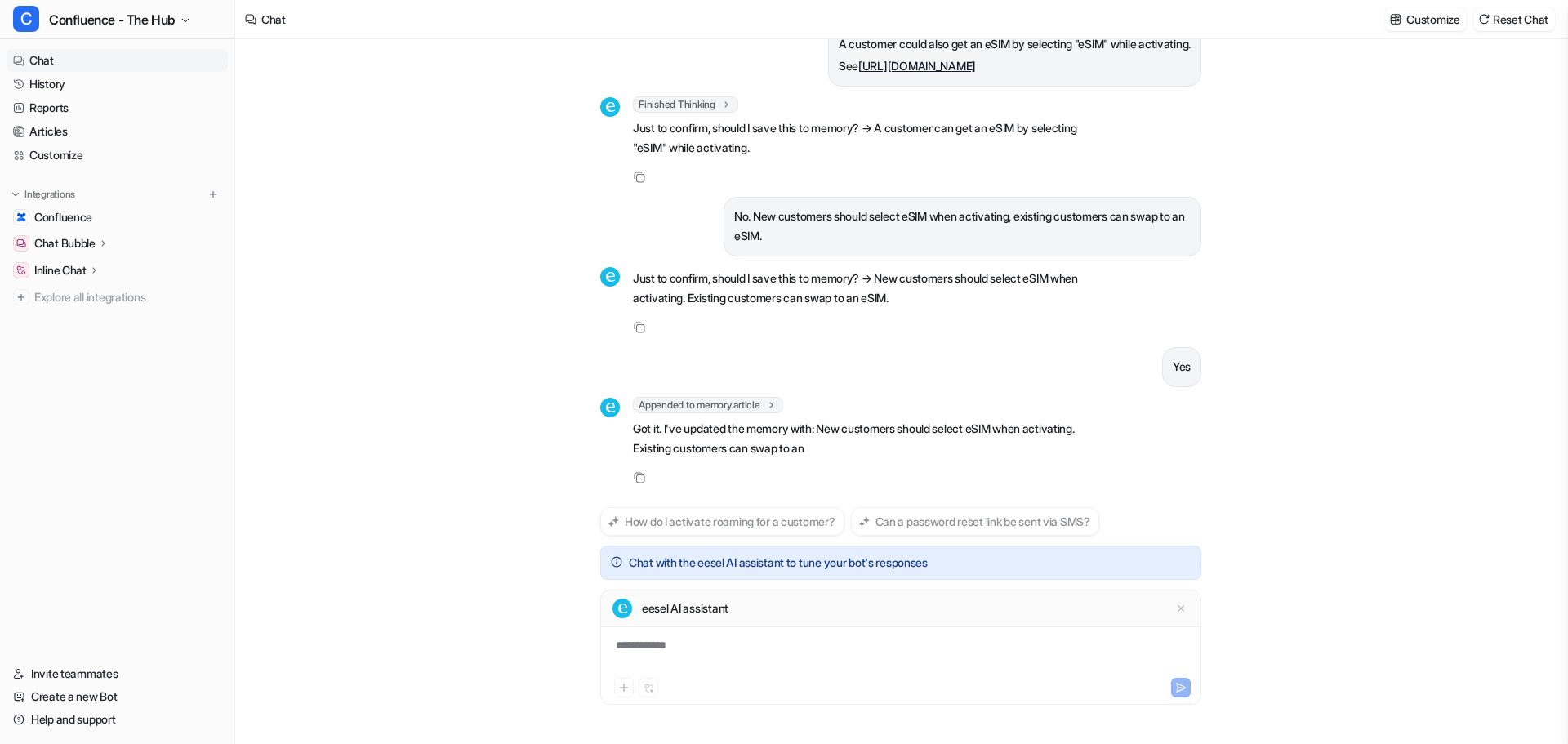
scroll to position [1418, 0]
click at [1179, 609] on icon at bounding box center [1181, 608] width 12 height 12
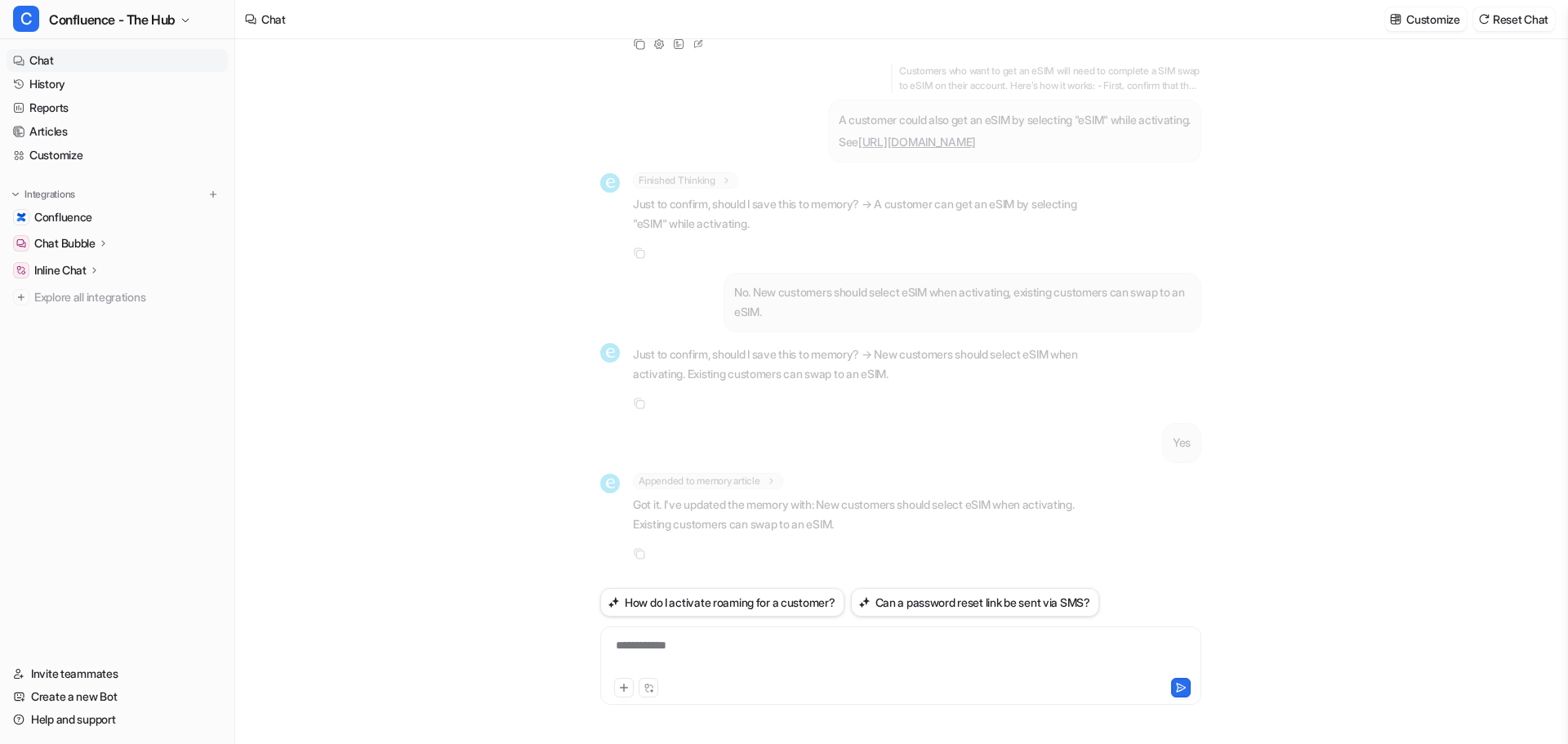
scroll to position [1343, 0]
click at [930, 654] on div "**********" at bounding box center [901, 655] width 593 height 38
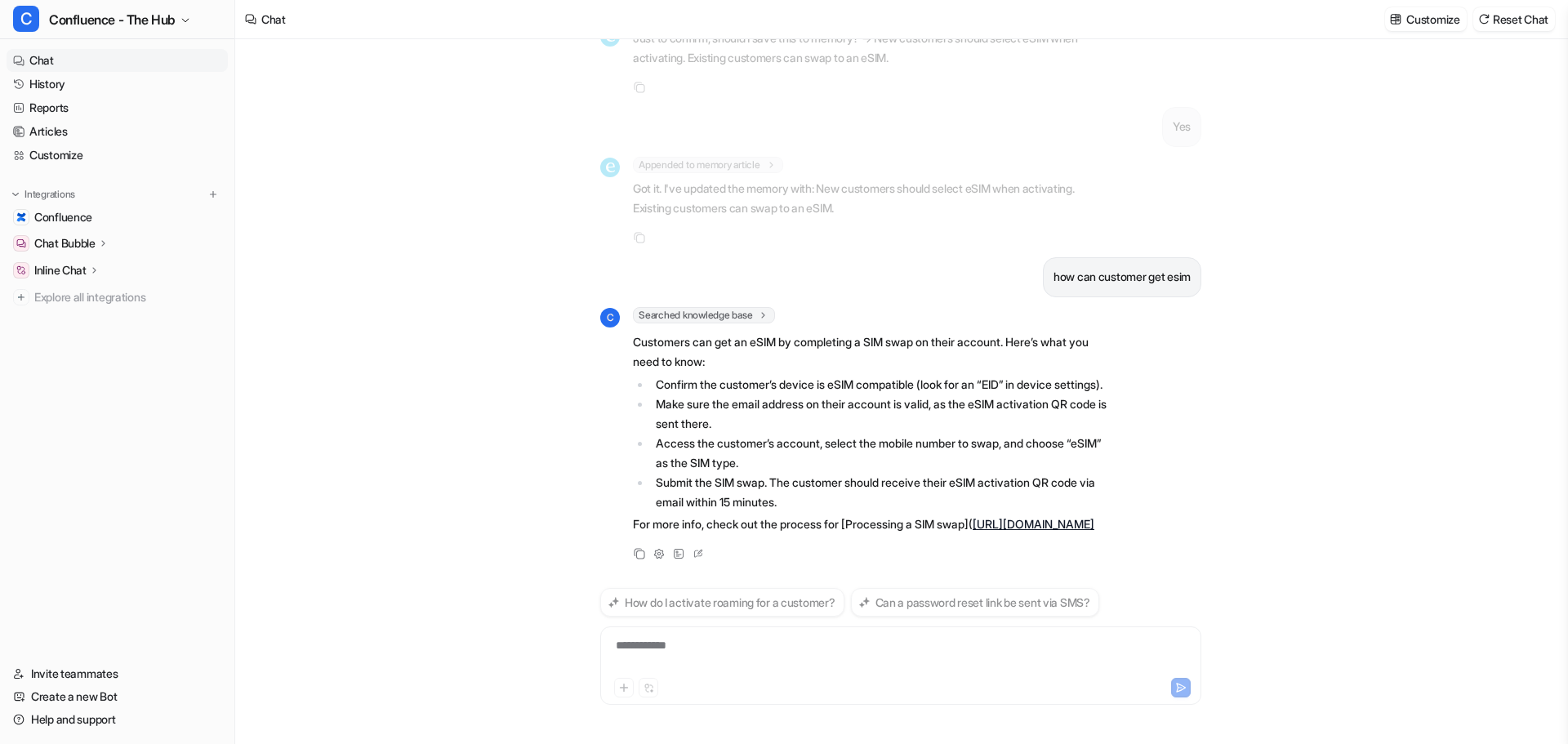
scroll to position [1678, 0]
drag, startPoint x: 346, startPoint y: 308, endPoint x: 339, endPoint y: 236, distance: 72.3
drag, startPoint x: 339, startPoint y: 236, endPoint x: 342, endPoint y: 228, distance: 8.5
click at [338, 234] on div "do we have esim C Searched knowledge base search_queries : [ "esim support", "d…" at bounding box center [901, 390] width 1332 height 704
click at [513, 364] on div "do we have esim C Searched knowledge base search_queries : [ "esim support", "d…" at bounding box center [901, 390] width 1332 height 704
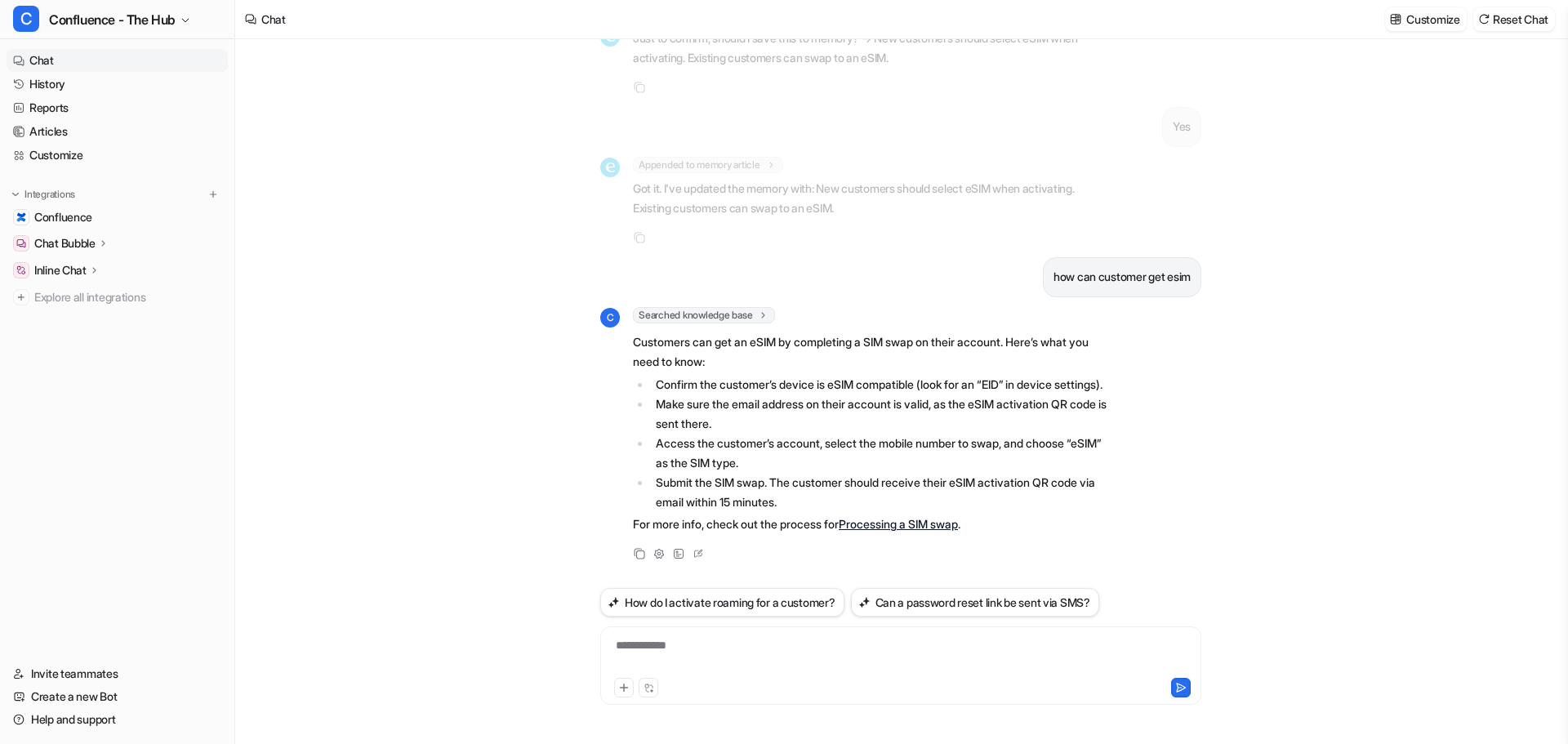
drag, startPoint x: 406, startPoint y: 294, endPoint x: 397, endPoint y: 288, distance: 10.8
click at [392, 283] on div "do we have esim C Searched knowledge base search_queries : [ "esim support", "d…" at bounding box center [901, 390] width 1332 height 704
click at [719, 646] on div "**********" at bounding box center [901, 655] width 593 height 38
click at [702, 549] on icon at bounding box center [700, 549] width 5 height 5
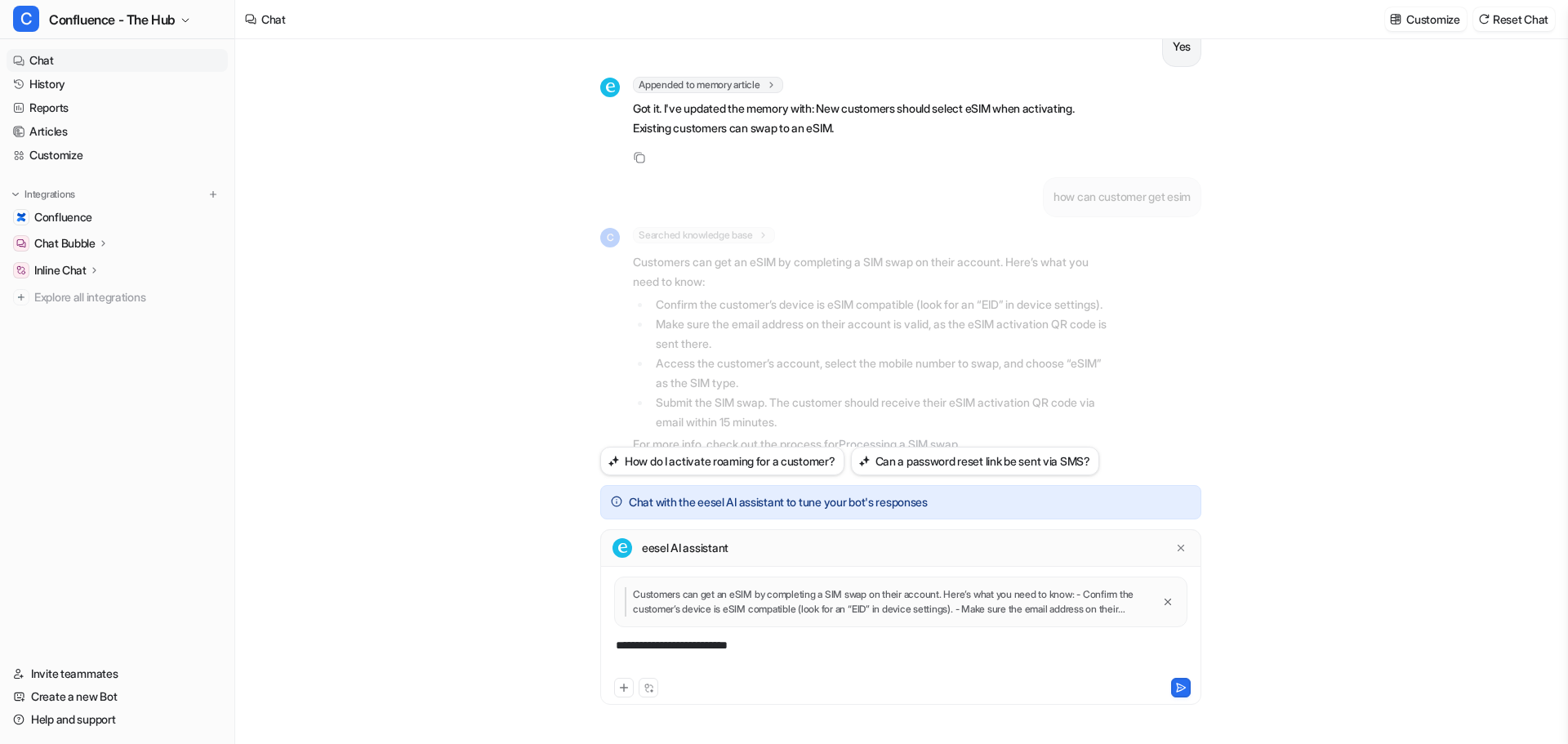
scroll to position [1697, 0]
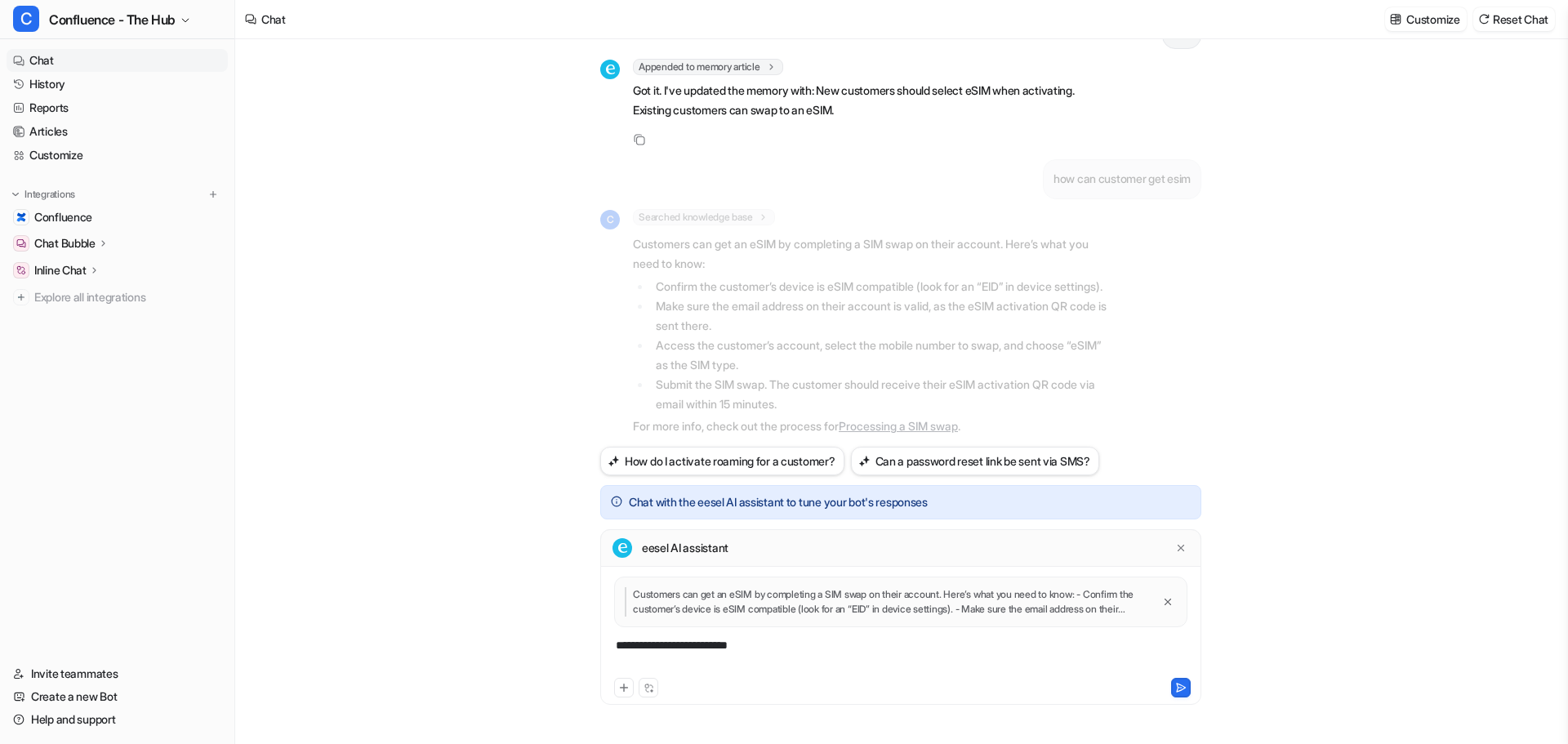
click at [851, 649] on div "**********" at bounding box center [901, 655] width 593 height 38
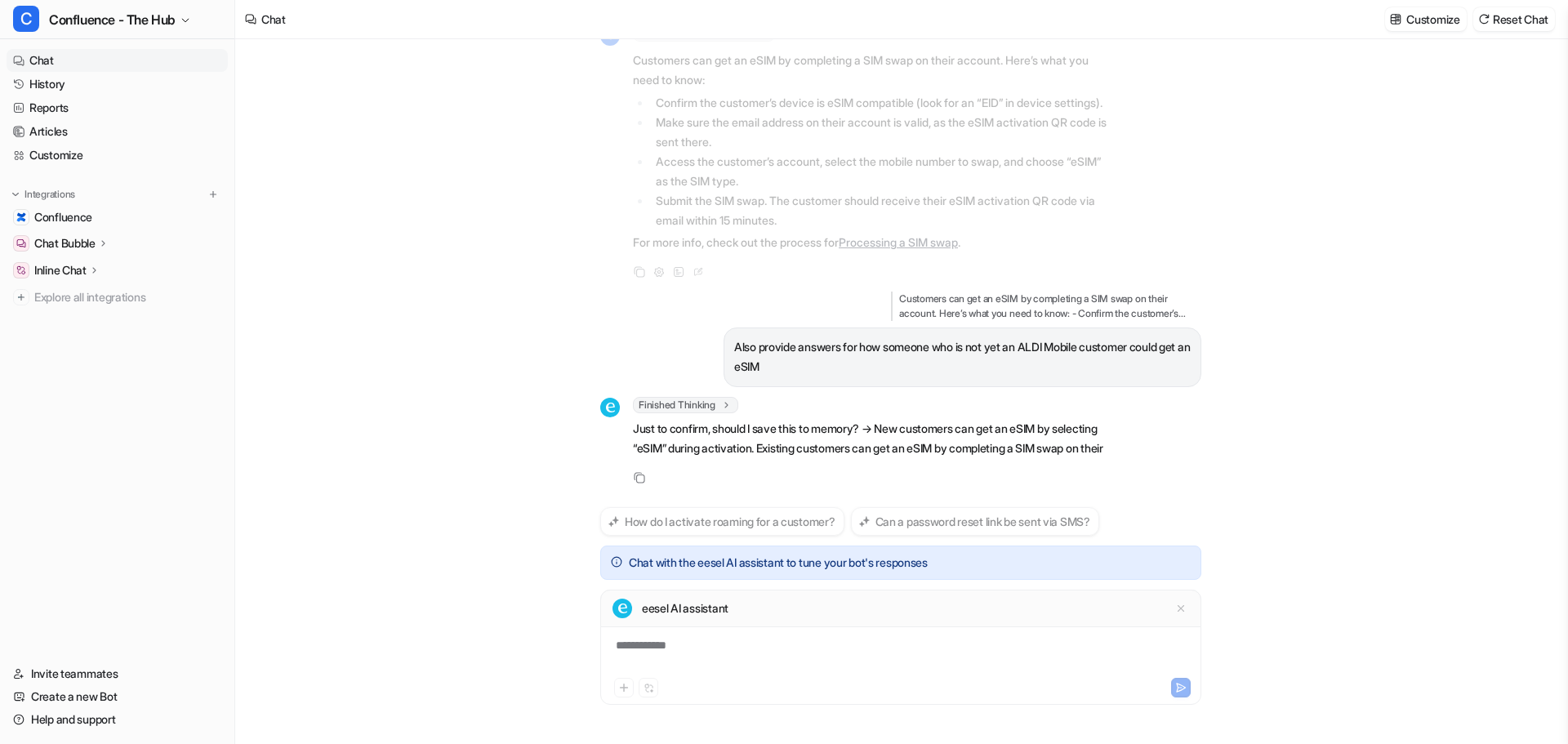
scroll to position [1979, 0]
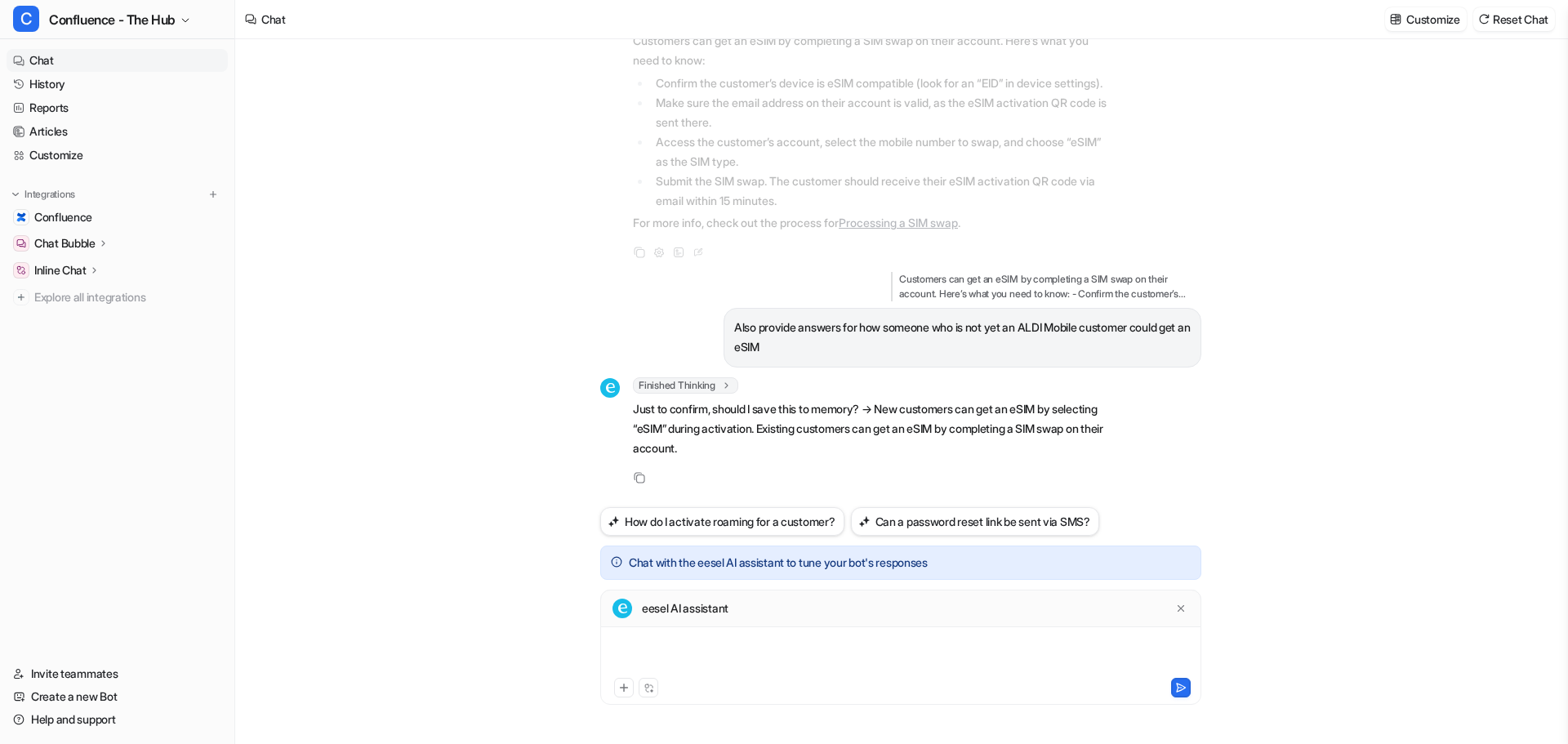
click at [723, 643] on div at bounding box center [901, 655] width 593 height 38
click at [1179, 681] on button at bounding box center [1181, 688] width 19 height 19
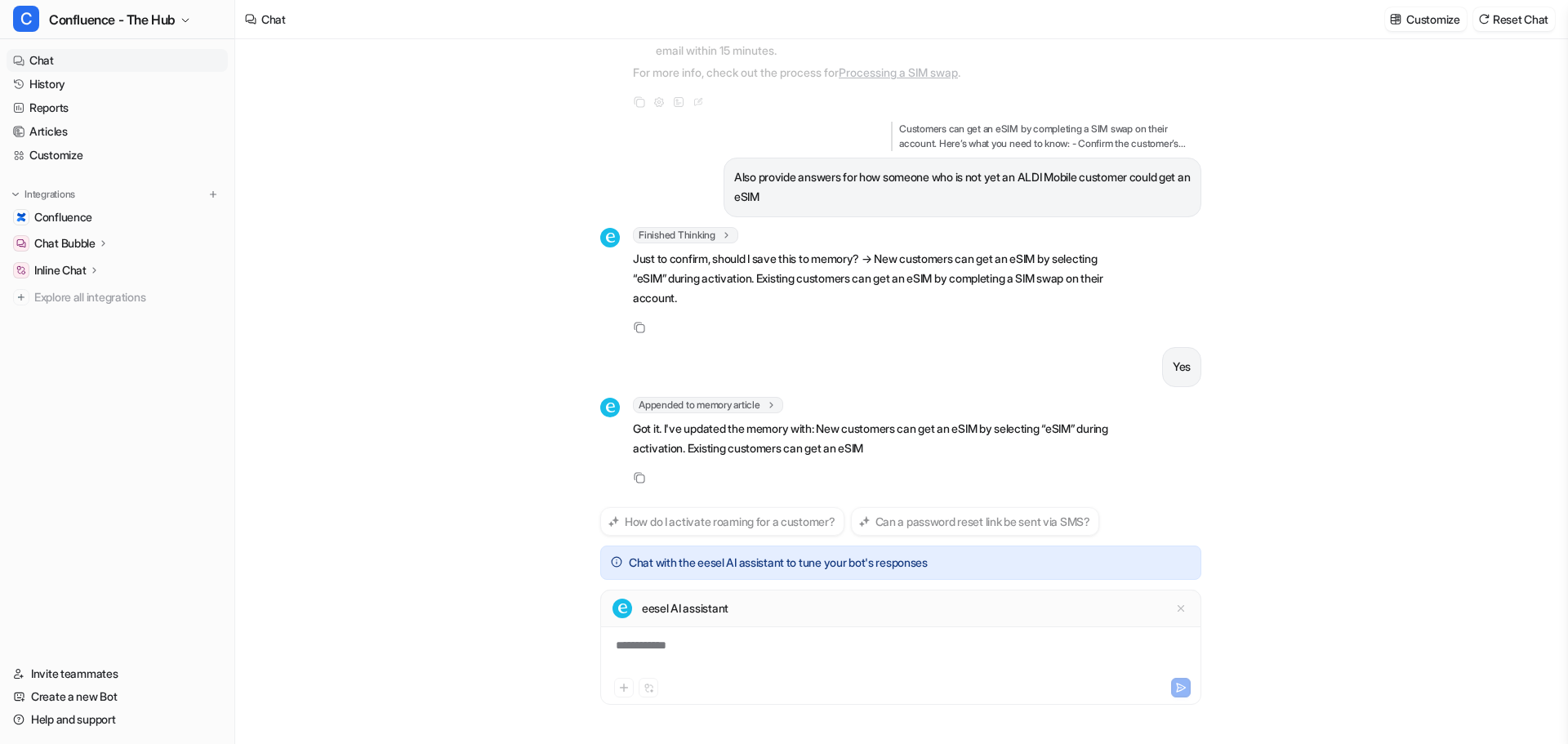
scroll to position [2150, 0]
drag, startPoint x: 1347, startPoint y: 439, endPoint x: 1339, endPoint y: 447, distance: 11.3
drag, startPoint x: 1339, startPoint y: 447, endPoint x: 1396, endPoint y: 446, distance: 57.0
drag, startPoint x: 1396, startPoint y: 446, endPoint x: 1490, endPoint y: 535, distance: 129.4
click at [1484, 531] on div "do we have esim C Searched knowledge base search_queries : [ "esim support", "d…" at bounding box center [901, 390] width 1332 height 704
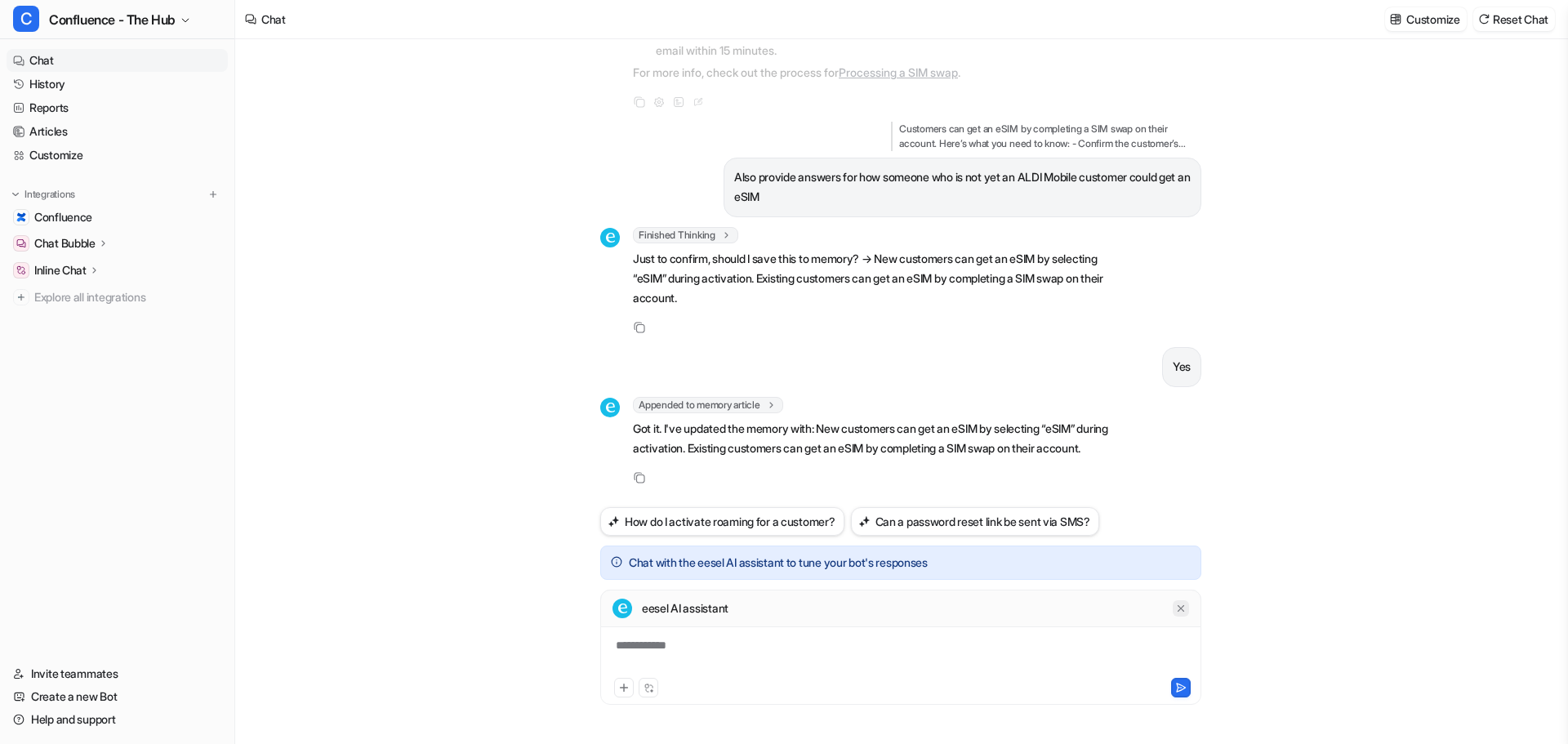
click at [1181, 603] on icon at bounding box center [1181, 608] width 12 height 12
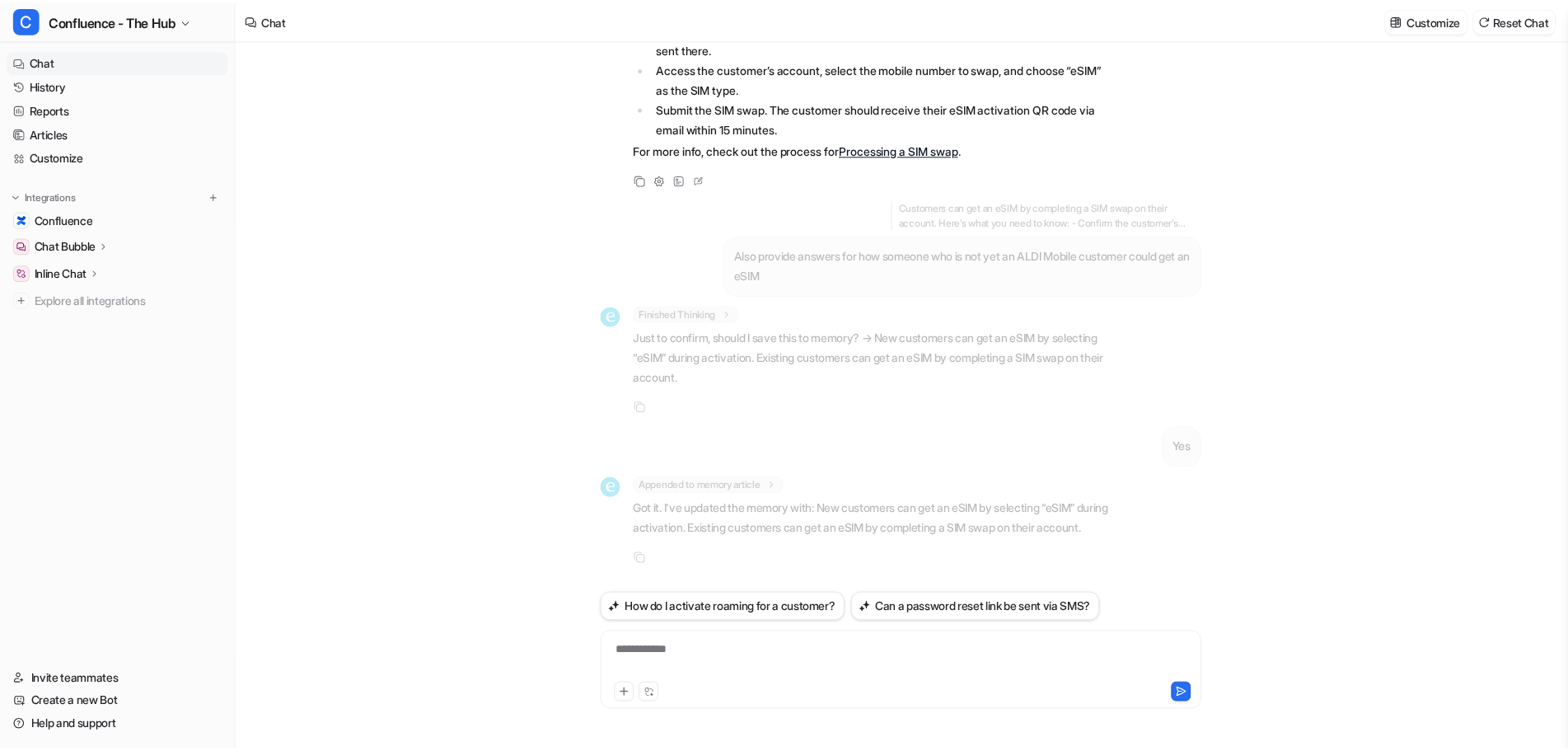
scroll to position [2093, 0]
click at [809, 665] on div at bounding box center [909, 661] width 598 height 38
click at [59, 84] on link "History" at bounding box center [118, 85] width 223 height 23
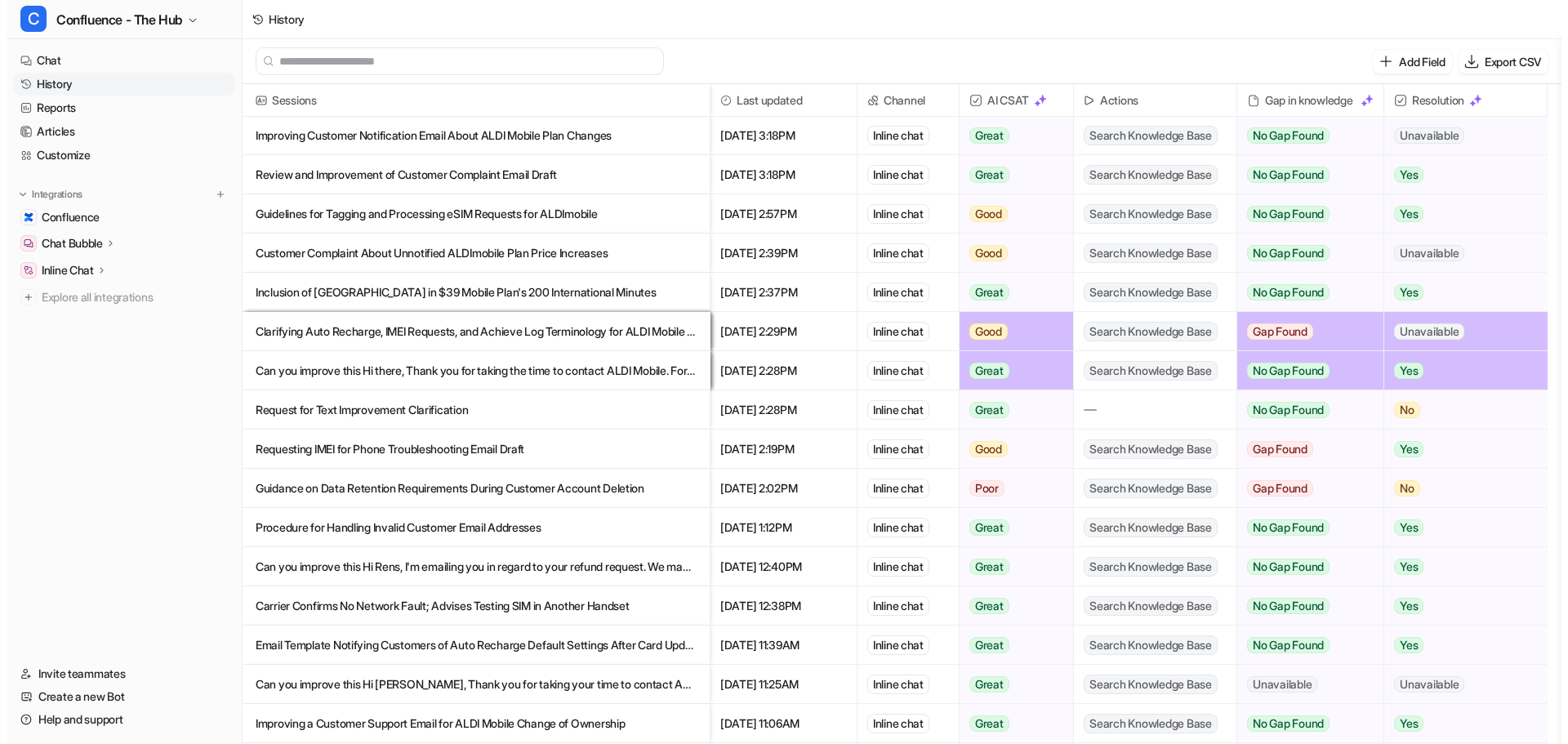
scroll to position [490, 0]
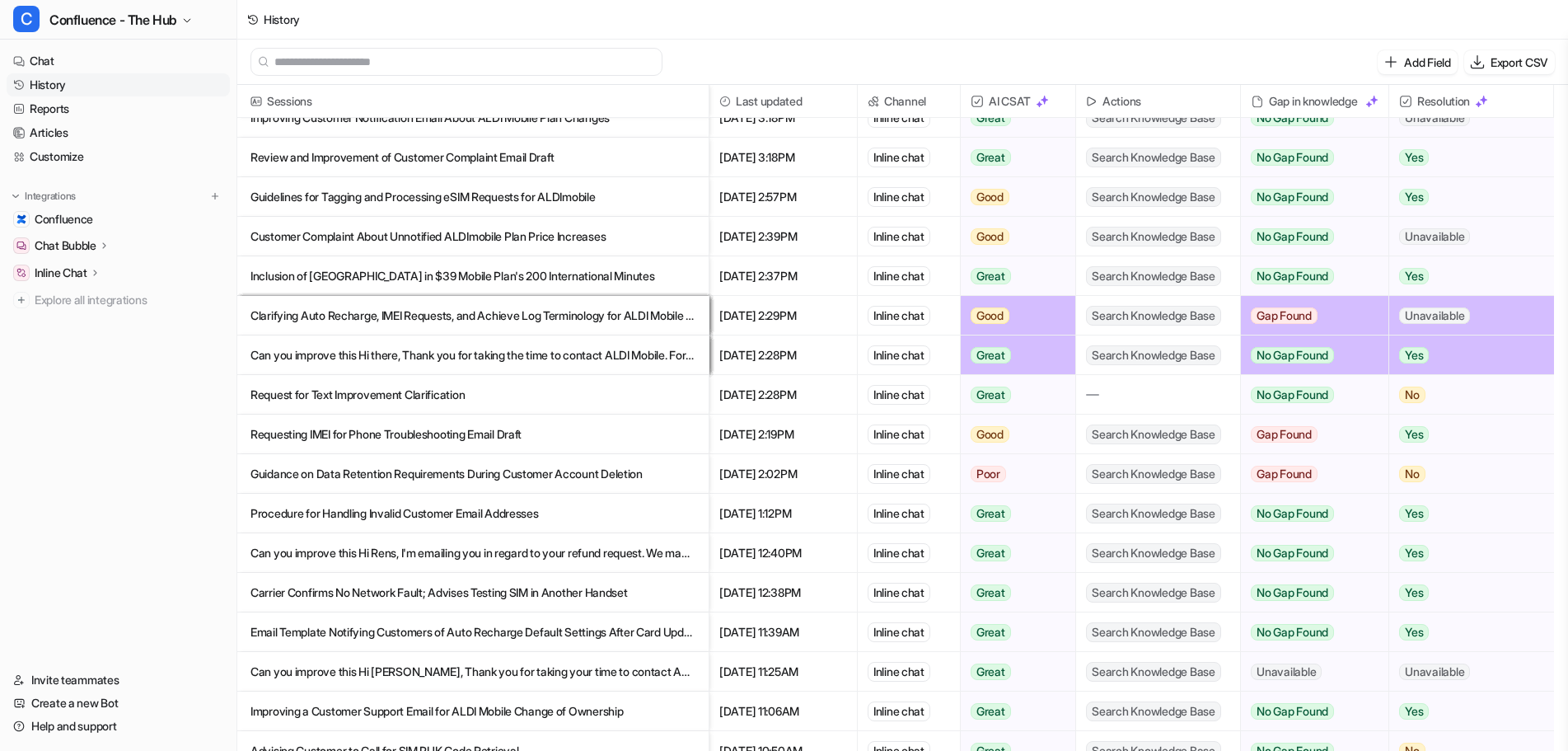
click at [511, 478] on p "Guidance on Data Retention Requirements During Customer Account Deletion" at bounding box center [472, 473] width 445 height 39
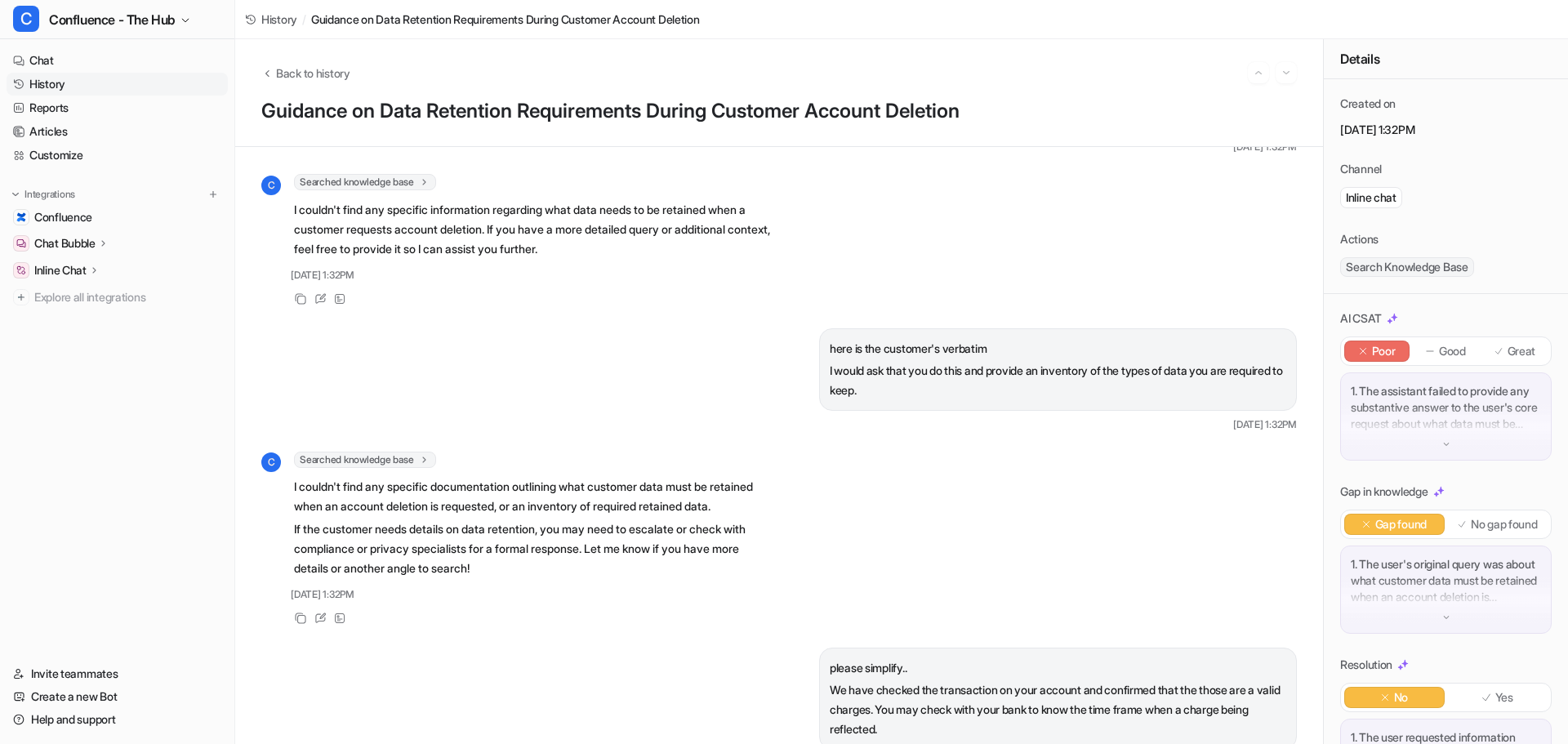
scroll to position [245, 0]
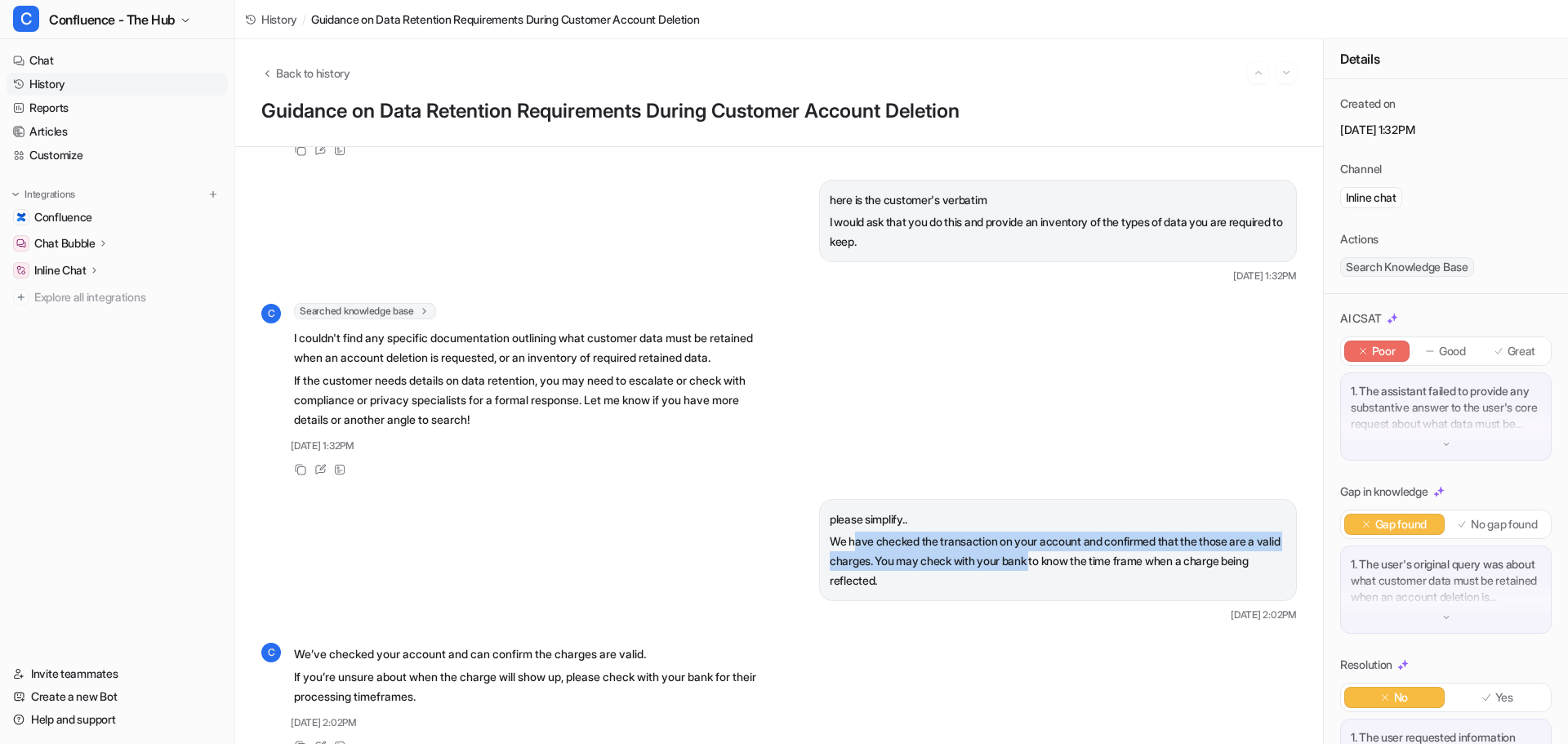
drag, startPoint x: 862, startPoint y: 553, endPoint x: 1059, endPoint y: 572, distance: 197.9
click at [1059, 572] on p "We have checked the transaction on your account and confirmed that the those ar…" at bounding box center [1057, 561] width 456 height 59
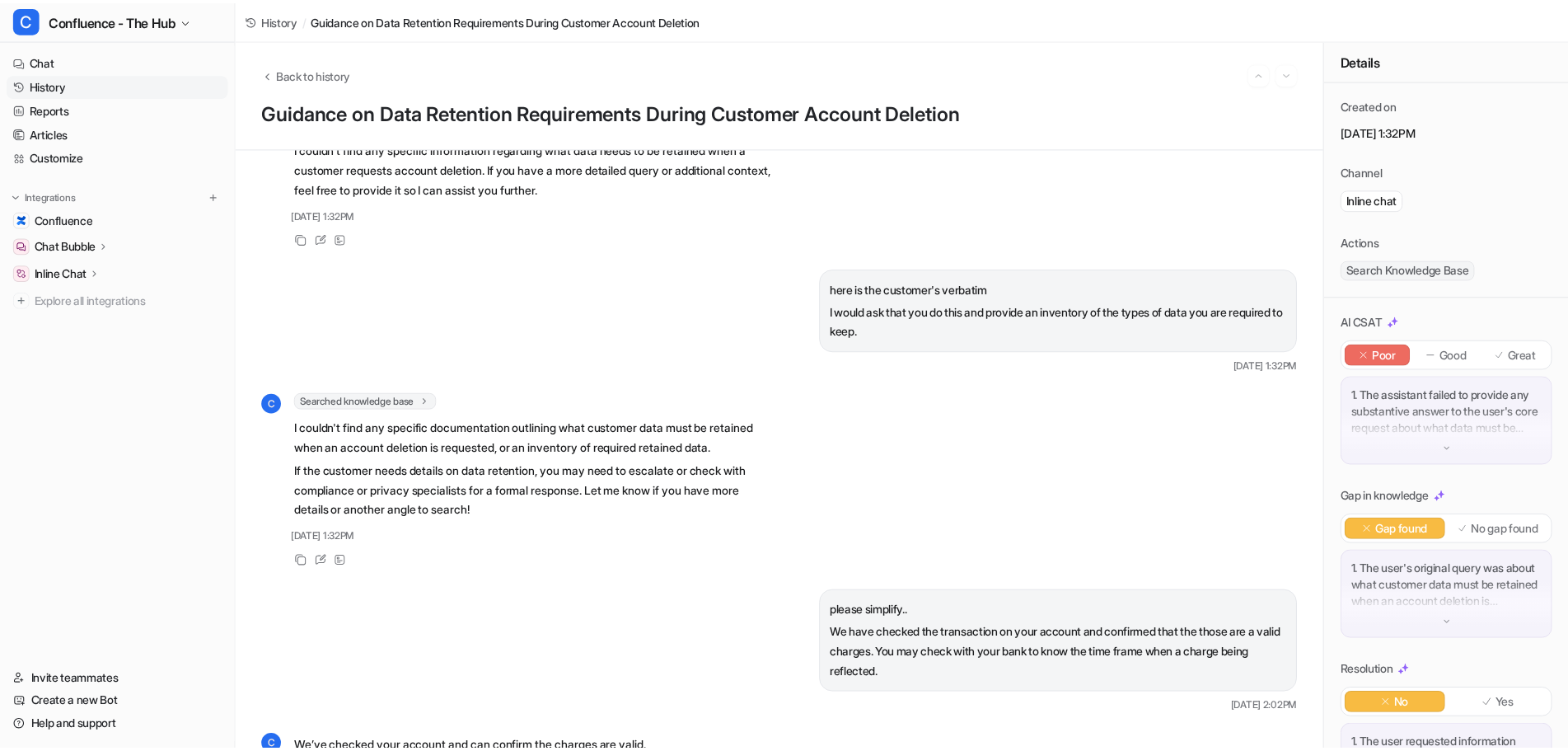
scroll to position [0, 0]
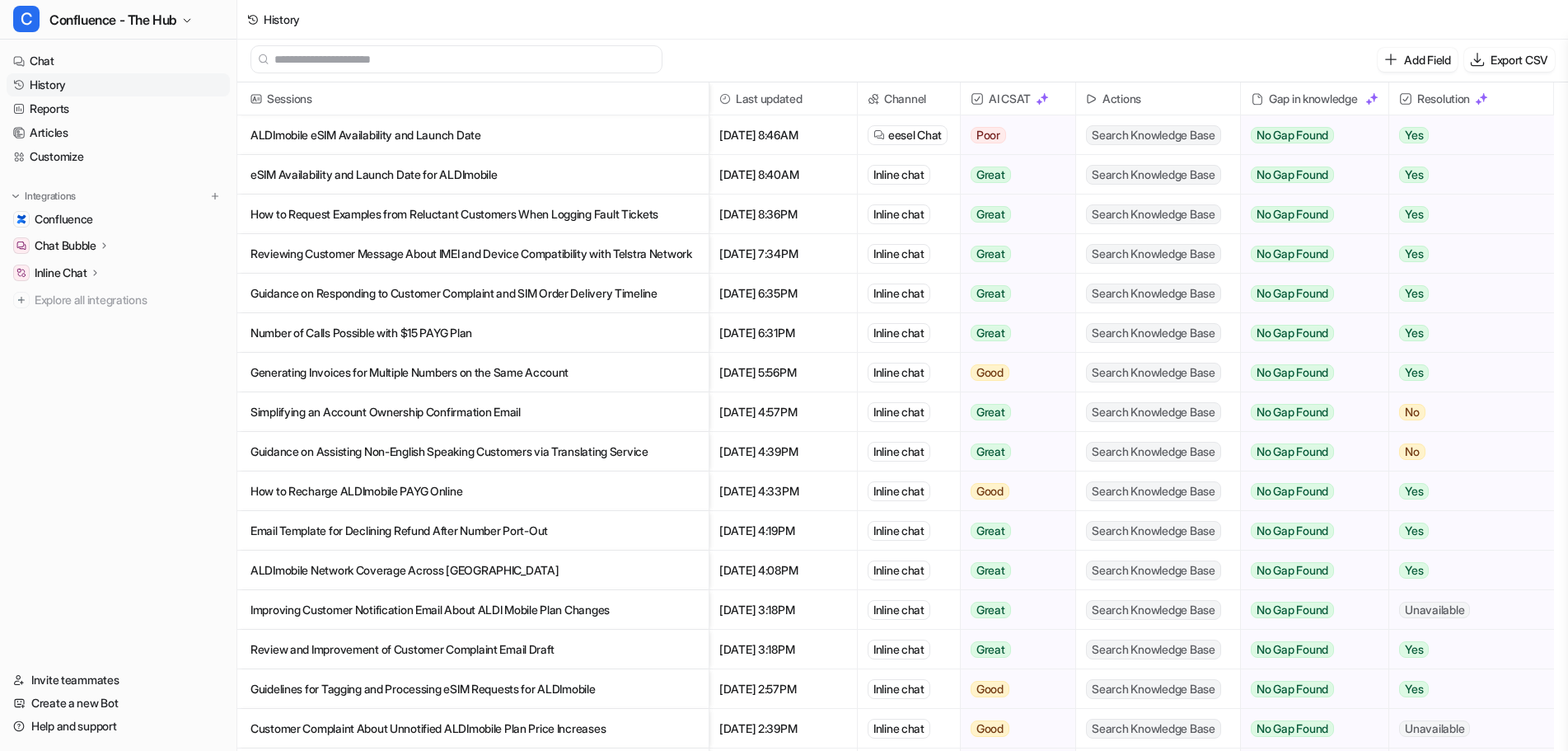
click at [461, 332] on p "Number of Calls Possible with $15 PAYG Plan" at bounding box center [472, 332] width 445 height 39
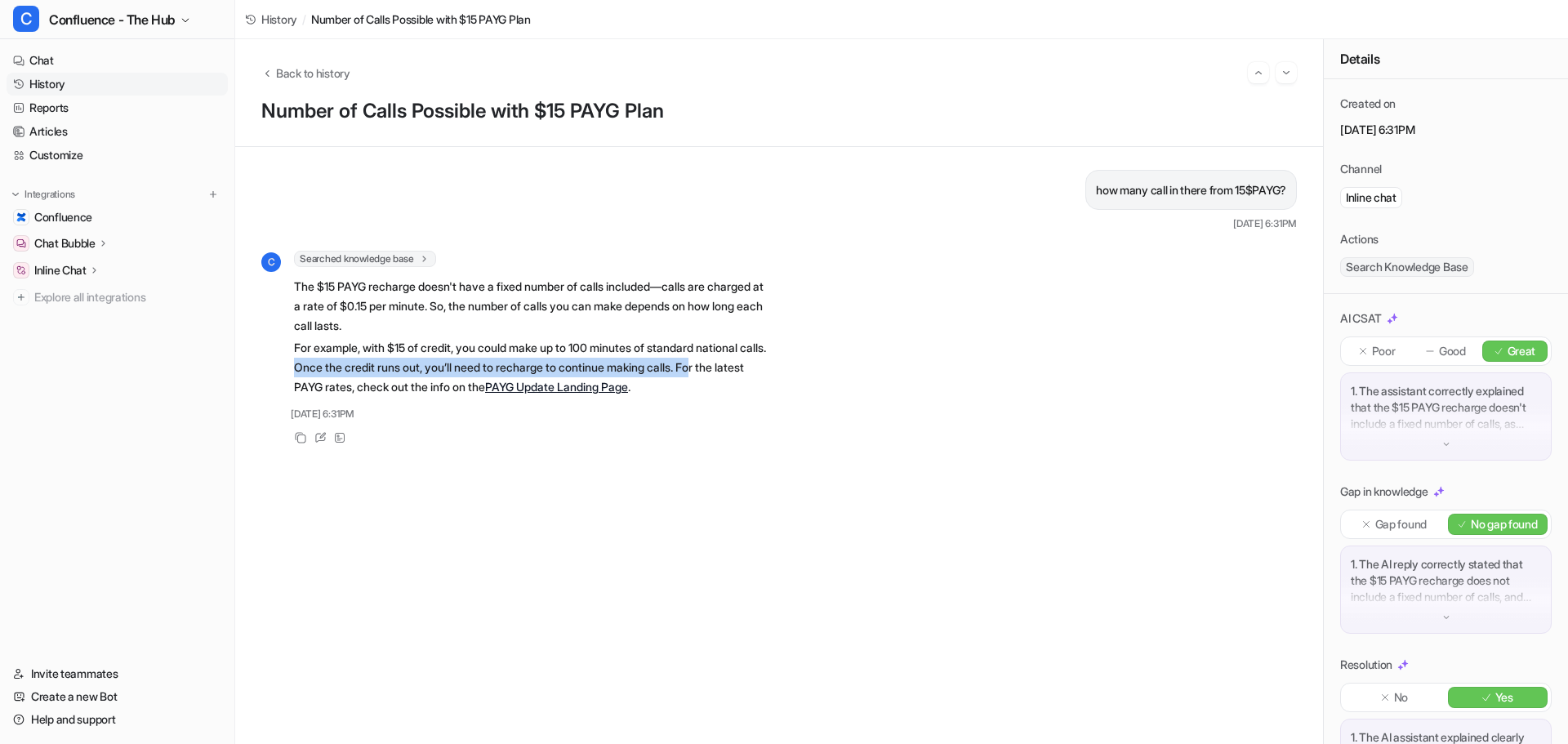
drag, startPoint x: 324, startPoint y: 366, endPoint x: 750, endPoint y: 375, distance: 426.1
click at [750, 375] on p "For example, with $15 of credit, you could make up to 100 minutes of standard n…" at bounding box center [532, 367] width 478 height 59
click at [751, 374] on p "For example, with $15 of credit, you could make up to 100 minutes of standard n…" at bounding box center [532, 367] width 478 height 59
click at [91, 107] on link "Reports" at bounding box center [117, 108] width 221 height 23
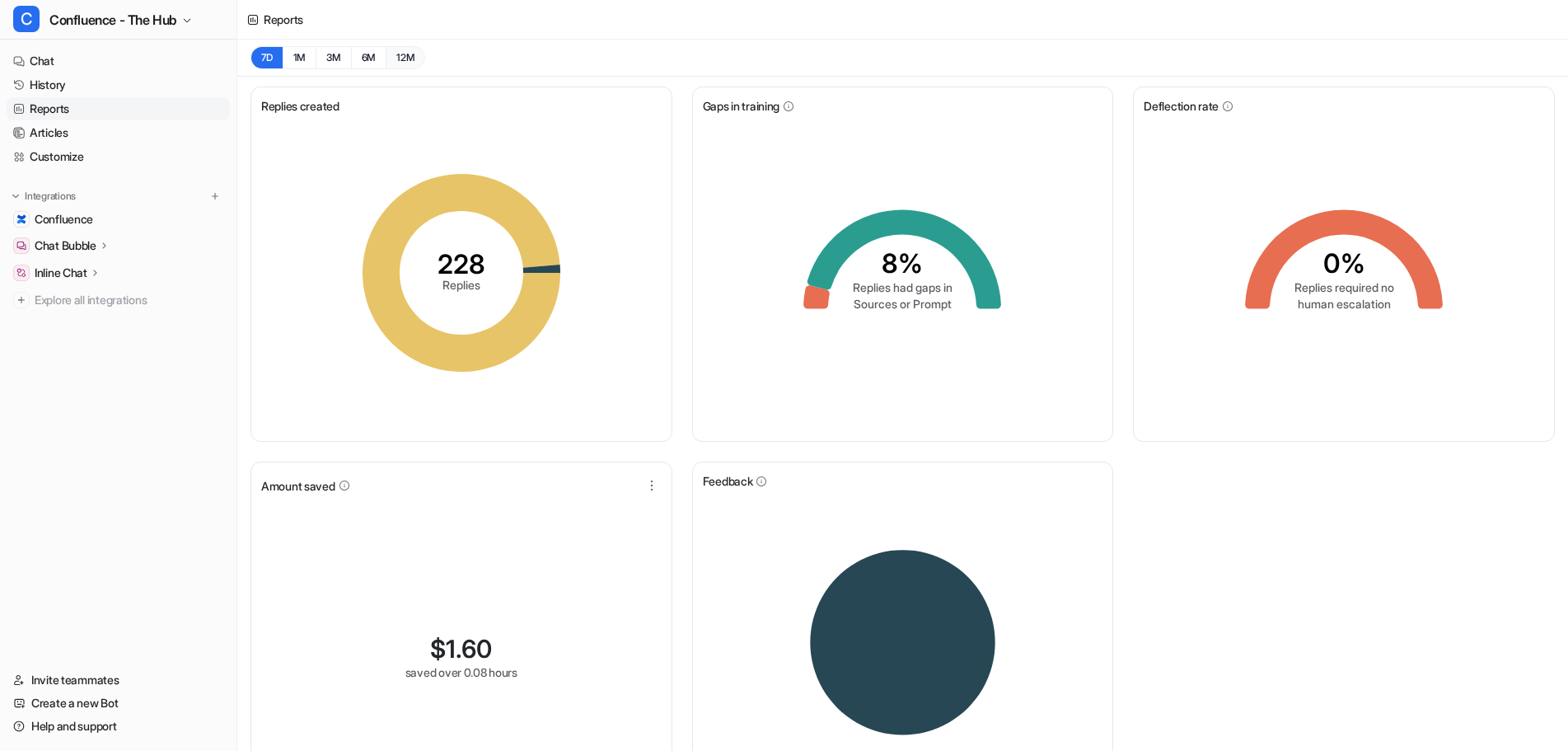
click at [418, 57] on button "12M" at bounding box center [405, 58] width 39 height 23
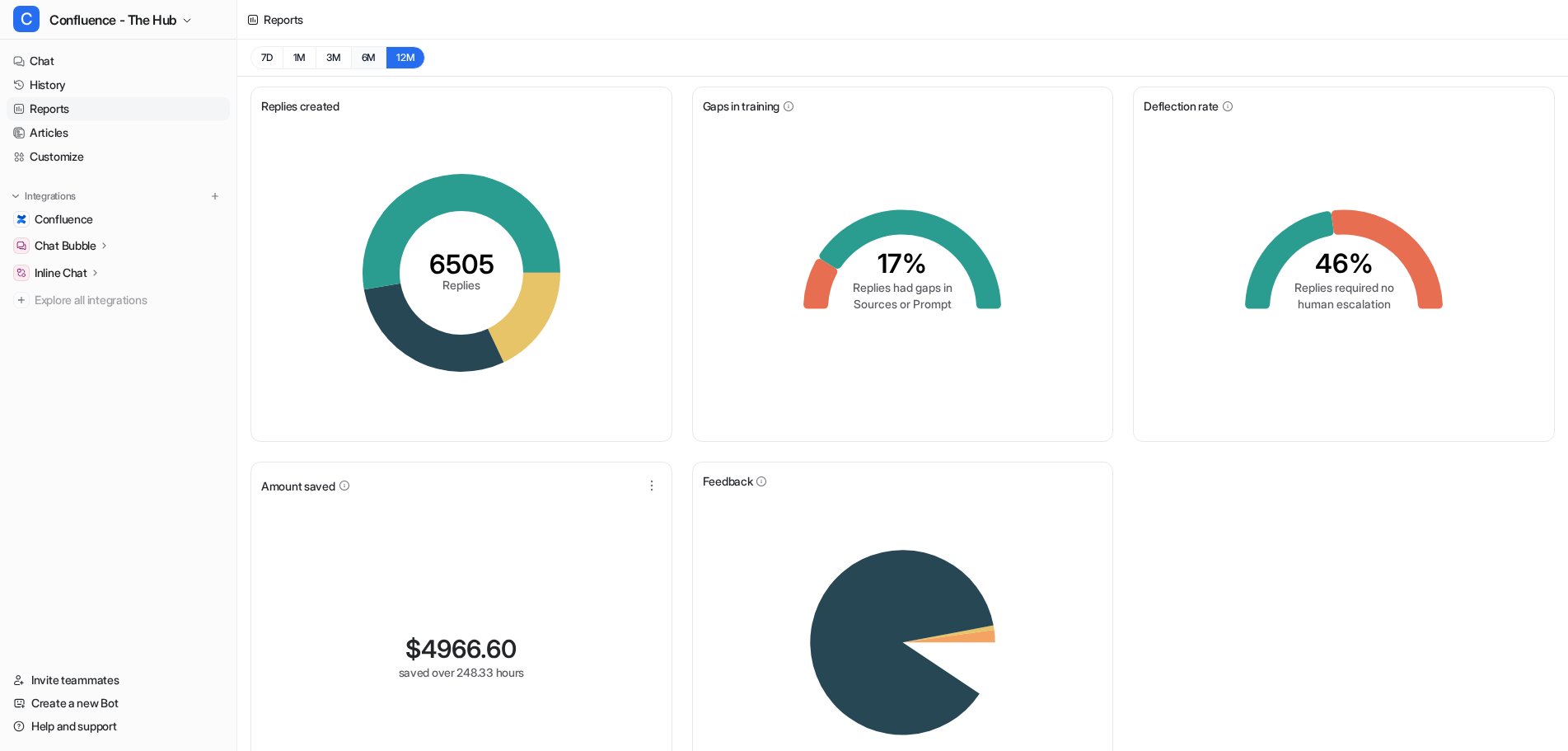
click at [368, 57] on button "6M" at bounding box center [369, 58] width 35 height 23
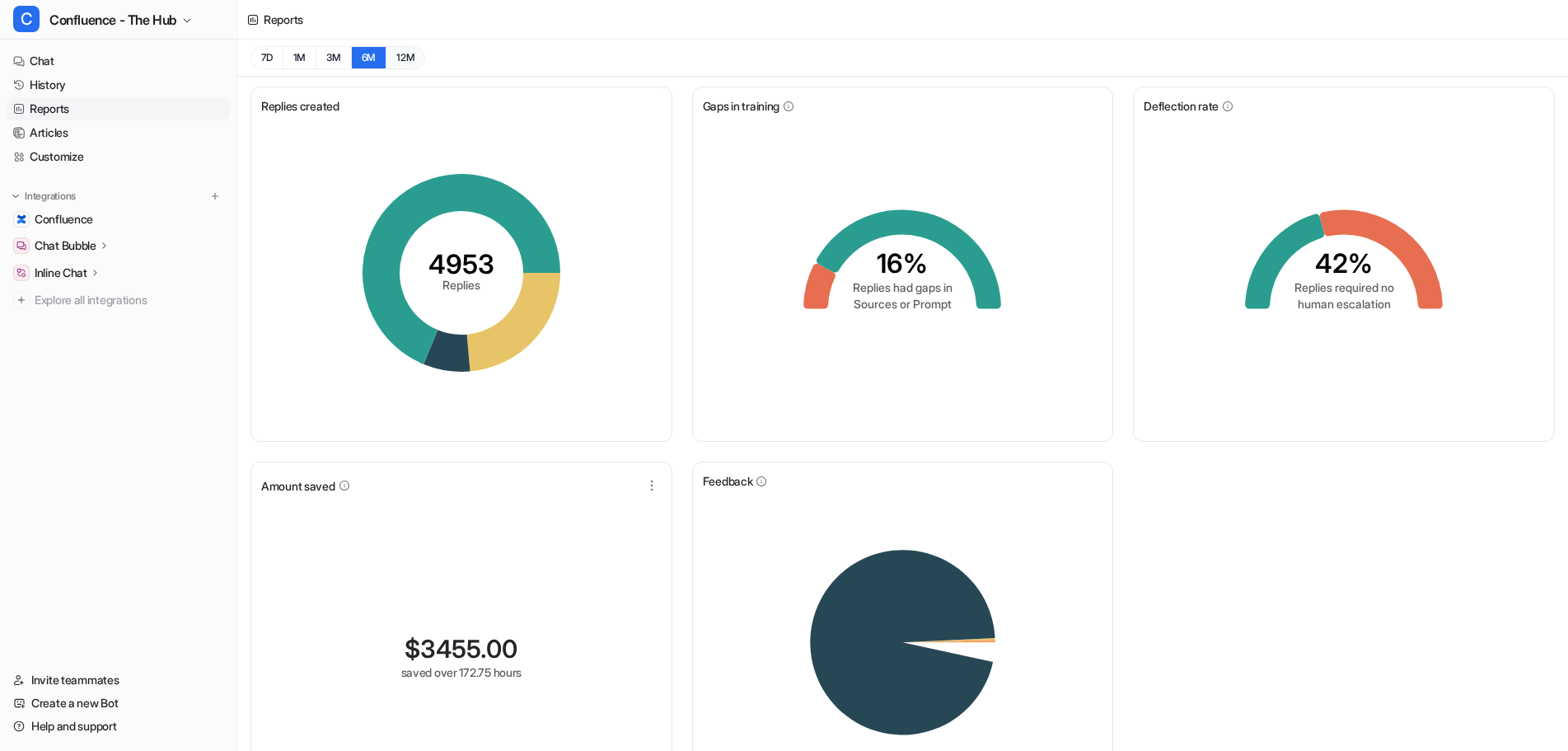
click at [402, 61] on button "12M" at bounding box center [405, 58] width 39 height 23
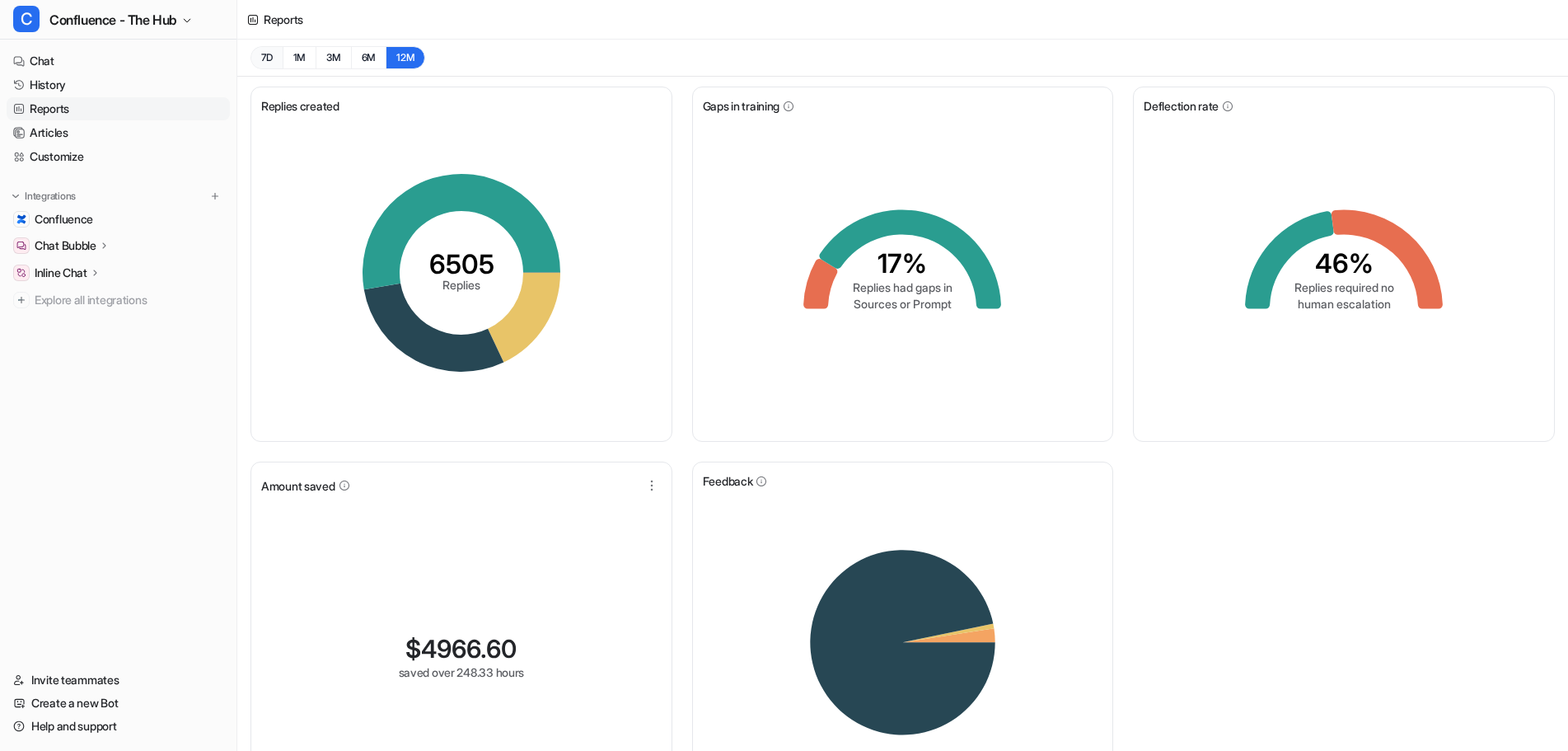
click at [276, 57] on button "7D" at bounding box center [266, 58] width 32 height 23
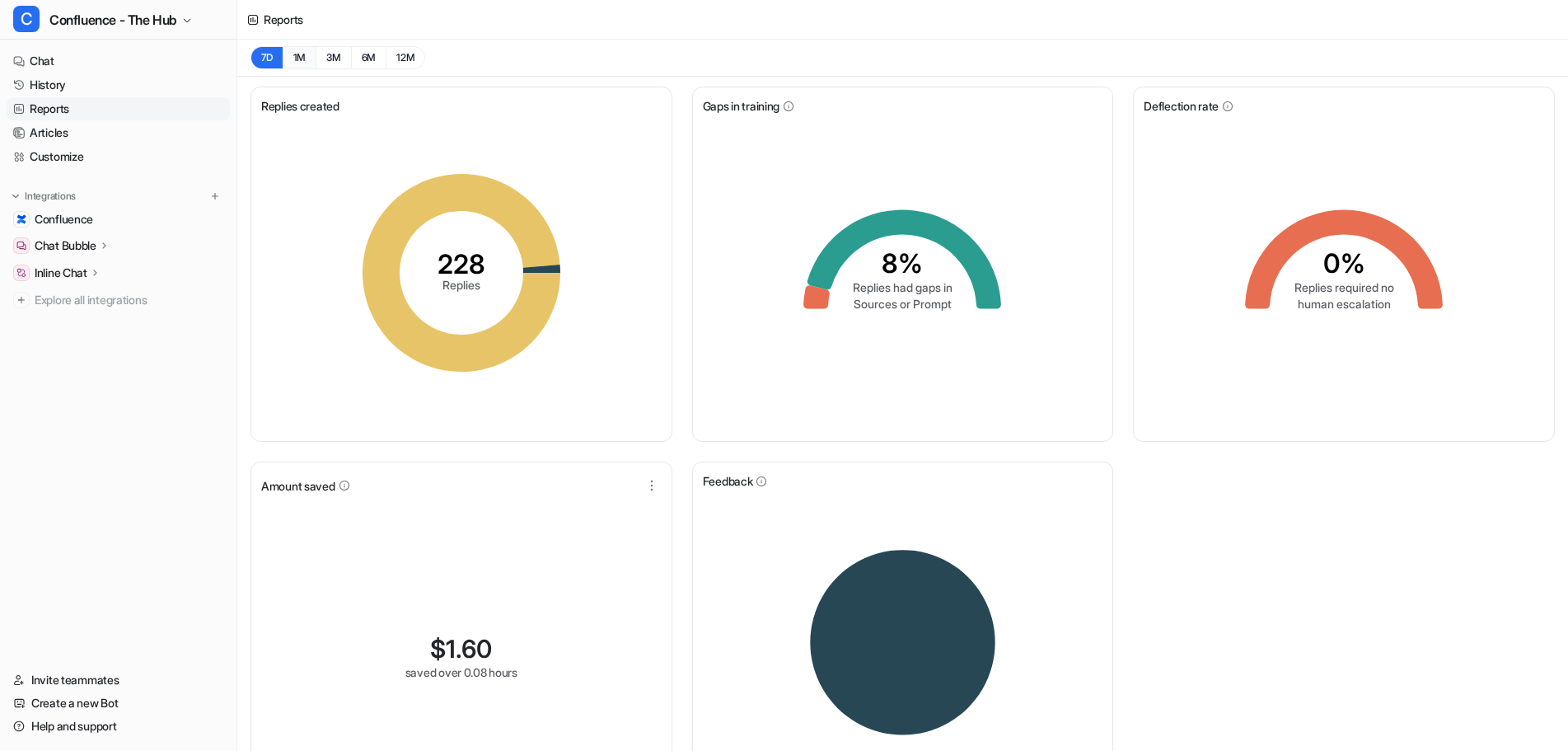
click at [306, 62] on button "1M" at bounding box center [299, 58] width 34 height 23
